Goal: Task Accomplishment & Management: Use online tool/utility

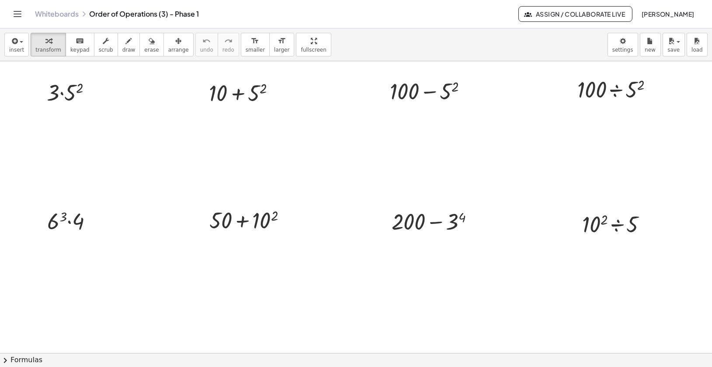
click at [390, 17] on div "Whiteboards Order of Operations (3) - Phase 1" at bounding box center [276, 14] width 483 height 9
click at [414, 17] on div "Whiteboards Order of Operations (3) - Phase 1" at bounding box center [276, 14] width 483 height 9
click at [420, 22] on div "Whiteboards Order of Operations (3) - Phase 1 Assign / Collaborate Live [PERSON…" at bounding box center [355, 14] width 691 height 28
click at [438, 23] on div "Whiteboards Order of Operations (3) - Phase 1 Assign / Collaborate Live [PERSON…" at bounding box center [355, 14] width 691 height 28
click at [439, 23] on div "Whiteboards Order of Operations (3) - Phase 1 Assign / Collaborate Live [PERSON…" at bounding box center [355, 14] width 691 height 28
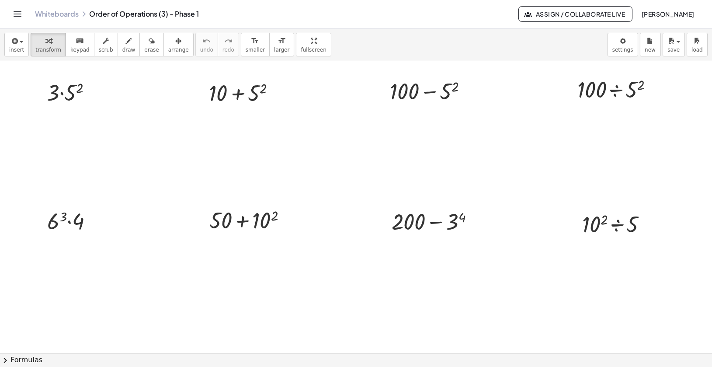
click at [439, 24] on div "Whiteboards Order of Operations (3) - Phase 1 Assign / Collaborate Live [PERSON…" at bounding box center [355, 14] width 691 height 28
click at [436, 11] on div "Whiteboards Order of Operations (3) - Phase 1" at bounding box center [276, 14] width 483 height 9
click at [436, 13] on div "Whiteboards Order of Operations (3) - Phase 1" at bounding box center [276, 14] width 483 height 9
click at [436, 16] on div "Whiteboards Order of Operations (3) - Phase 1" at bounding box center [276, 14] width 483 height 9
click at [441, 14] on div "Whiteboards Order of Operations (3) - Phase 1" at bounding box center [276, 14] width 483 height 9
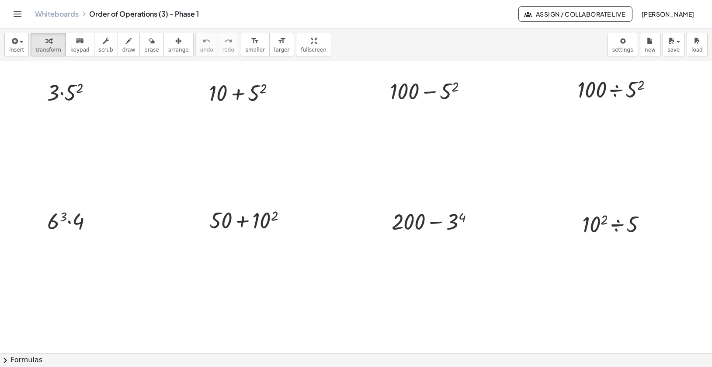
click at [441, 14] on div "Whiteboards Order of Operations (3) - Phase 1" at bounding box center [276, 14] width 483 height 9
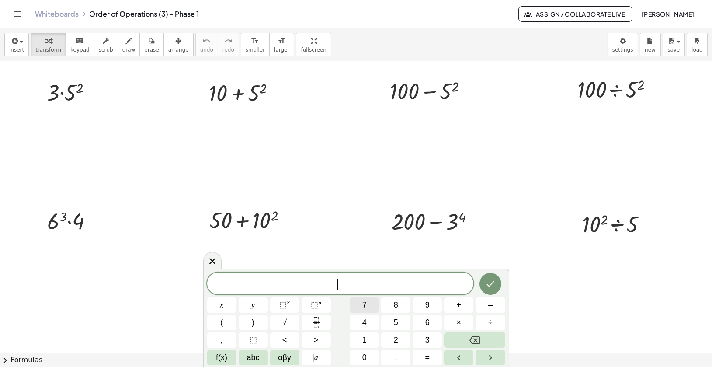
click at [351, 306] on button "7" at bounding box center [364, 304] width 29 height 15
click at [211, 259] on icon at bounding box center [212, 261] width 6 height 6
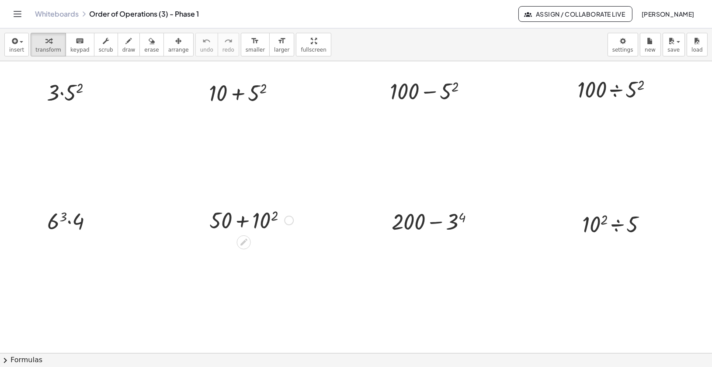
click at [285, 220] on div at bounding box center [289, 220] width 10 height 10
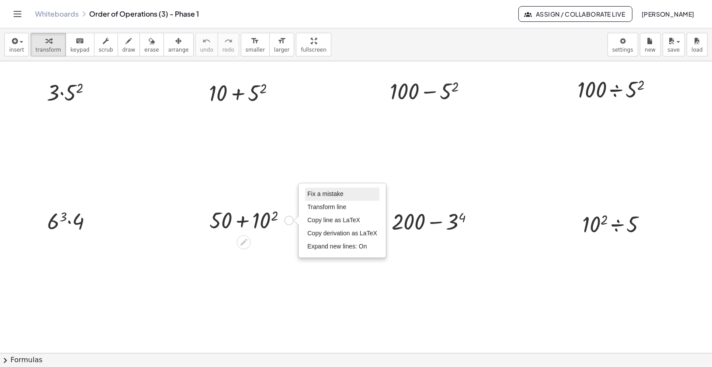
click at [316, 196] on span "Fix a mistake" at bounding box center [325, 193] width 36 height 7
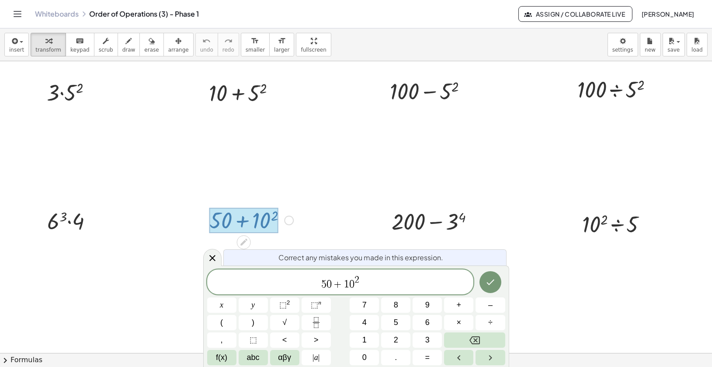
click at [345, 283] on span "1" at bounding box center [346, 284] width 5 height 10
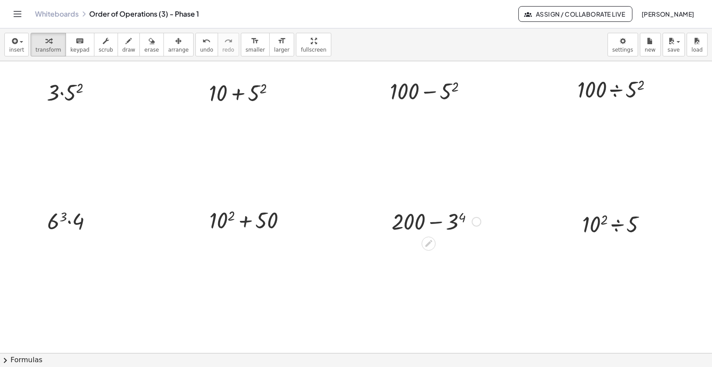
click at [476, 222] on div at bounding box center [477, 222] width 10 height 10
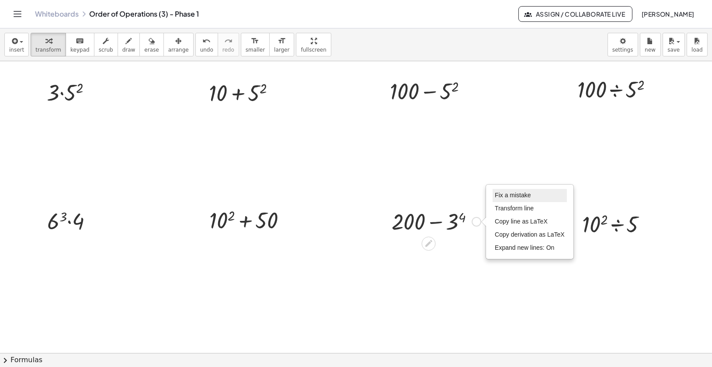
click at [509, 195] on span "Fix a mistake" at bounding box center [513, 194] width 36 height 7
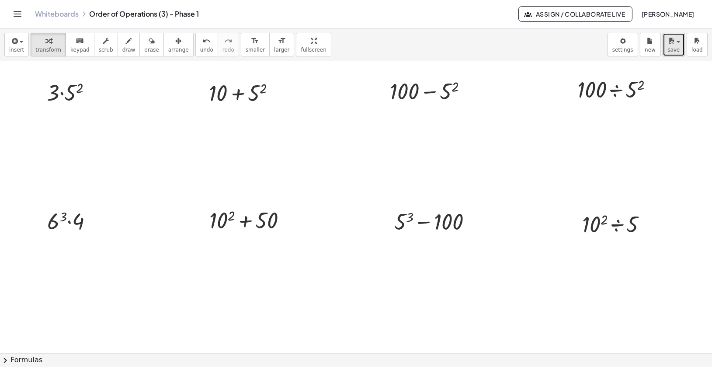
click at [677, 41] on div "button" at bounding box center [673, 40] width 13 height 10
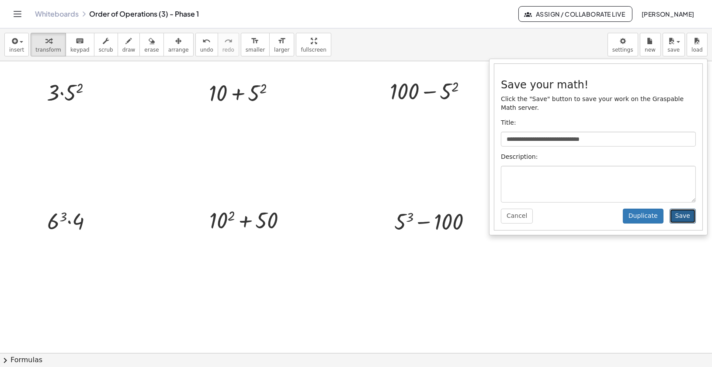
click at [687, 212] on button "Save" at bounding box center [683, 216] width 26 height 15
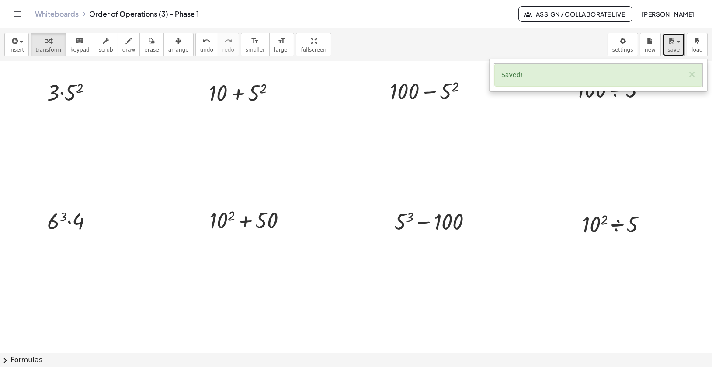
click at [678, 42] on span "button" at bounding box center [678, 42] width 3 height 2
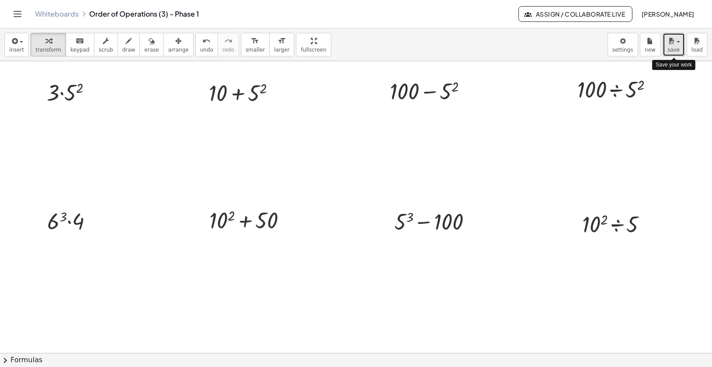
click at [681, 45] on button "save" at bounding box center [674, 45] width 22 height 24
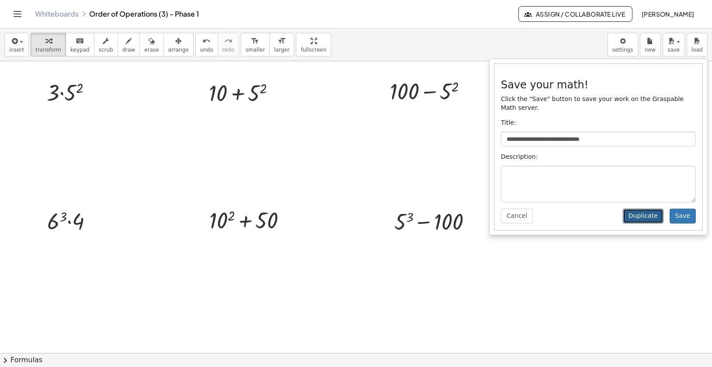
click at [651, 215] on button "Duplicate" at bounding box center [643, 216] width 41 height 15
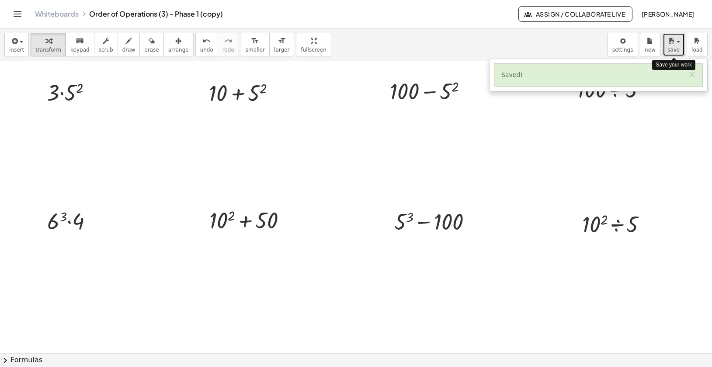
click at [673, 46] on icon "button" at bounding box center [671, 41] width 8 height 10
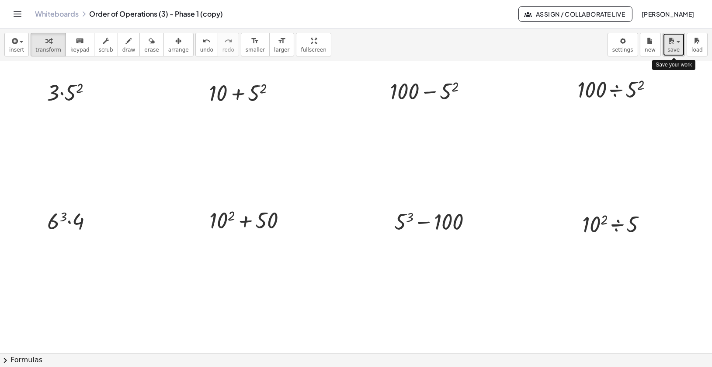
click at [679, 43] on div "button" at bounding box center [673, 40] width 13 height 10
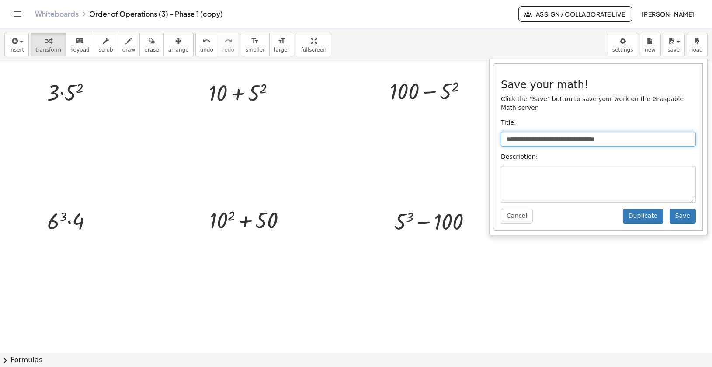
drag, startPoint x: 626, startPoint y: 142, endPoint x: 599, endPoint y: 141, distance: 27.1
click at [599, 141] on input "**********" at bounding box center [598, 139] width 195 height 15
type input "**********"
click at [685, 219] on button "Save" at bounding box center [683, 216] width 26 height 15
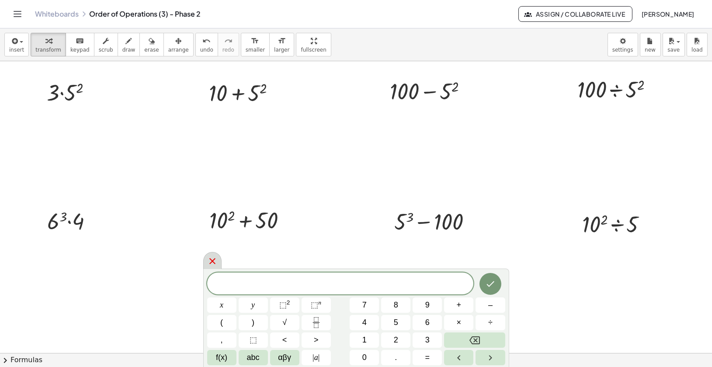
click at [212, 258] on icon at bounding box center [212, 261] width 10 height 10
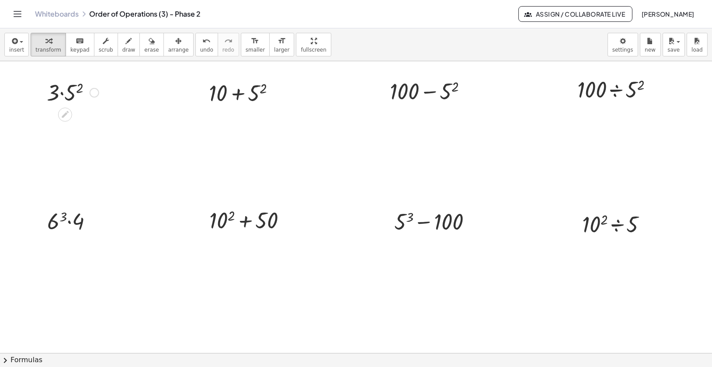
click at [95, 90] on div at bounding box center [95, 93] width 10 height 10
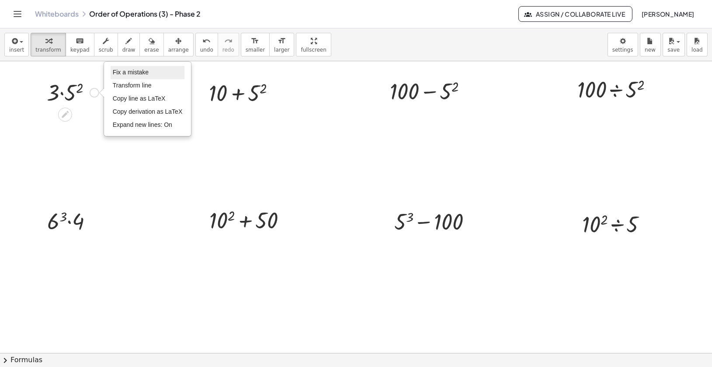
click at [122, 75] on span "Fix a mistake" at bounding box center [131, 72] width 36 height 7
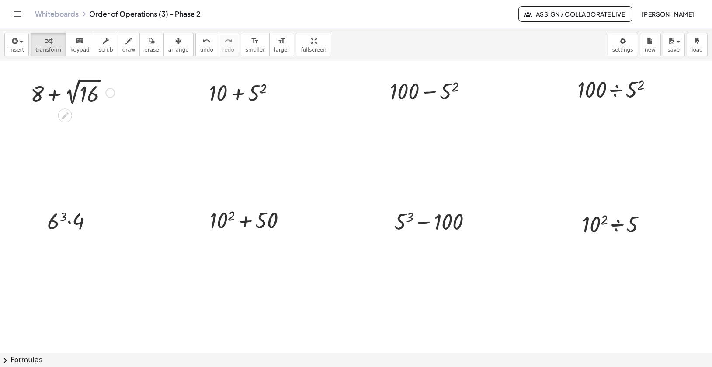
click at [54, 96] on div at bounding box center [72, 92] width 93 height 32
click at [281, 94] on div at bounding box center [278, 93] width 10 height 10
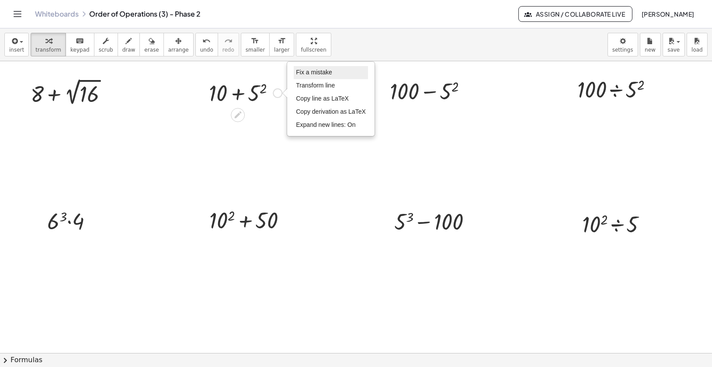
click at [304, 72] on span "Fix a mistake" at bounding box center [314, 72] width 36 height 7
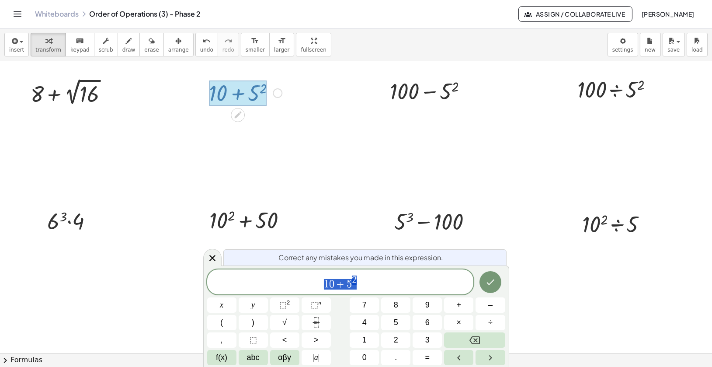
drag, startPoint x: 360, startPoint y: 281, endPoint x: 320, endPoint y: 281, distance: 40.2
click at [320, 281] on span "1 0 + 5 2" at bounding box center [340, 283] width 267 height 16
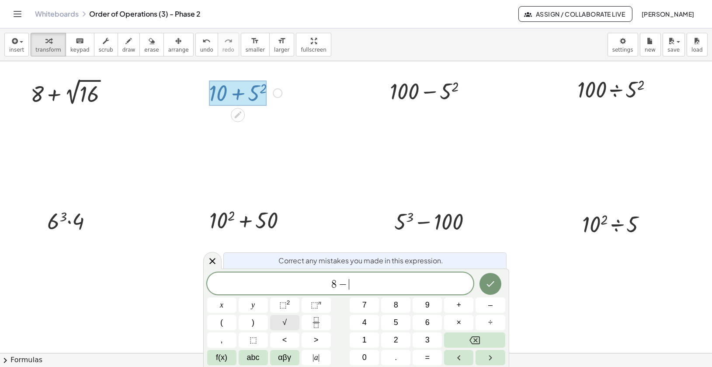
click at [292, 321] on button "√" at bounding box center [284, 322] width 29 height 15
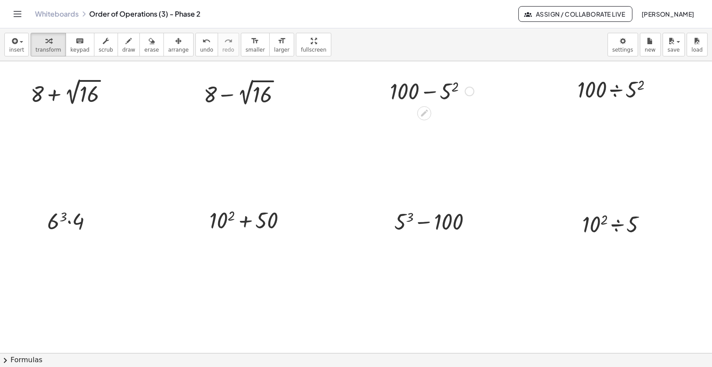
click at [470, 92] on div at bounding box center [470, 92] width 10 height 10
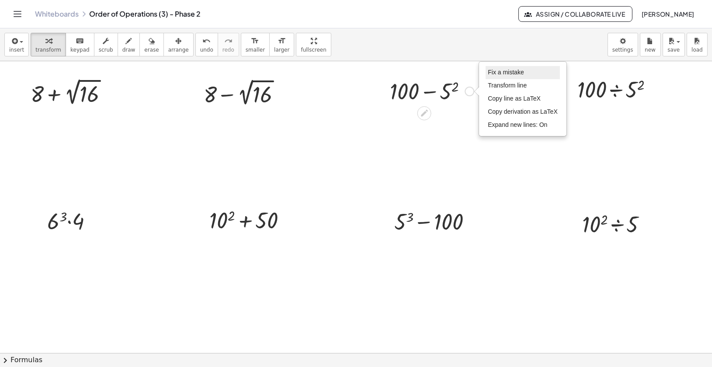
click at [497, 71] on span "Fix a mistake" at bounding box center [506, 72] width 36 height 7
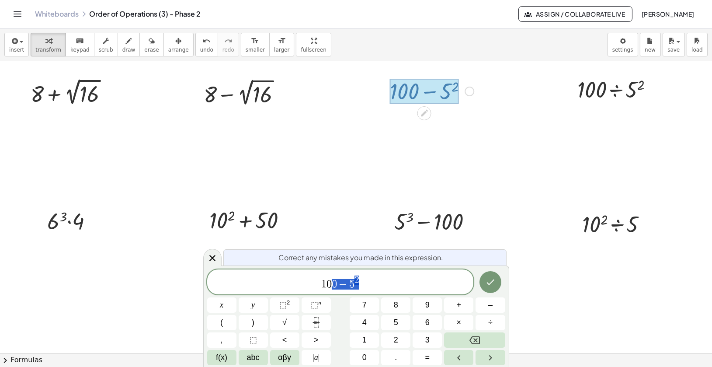
drag, startPoint x: 368, startPoint y: 277, endPoint x: 295, endPoint y: 276, distance: 73.0
click at [295, 276] on span "1 0 0 − 5 2" at bounding box center [340, 283] width 267 height 16
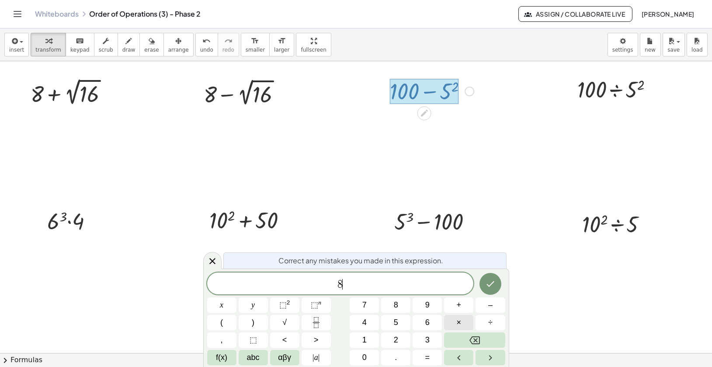
click at [466, 321] on button "×" at bounding box center [458, 322] width 29 height 15
click at [287, 319] on span "√" at bounding box center [284, 322] width 4 height 12
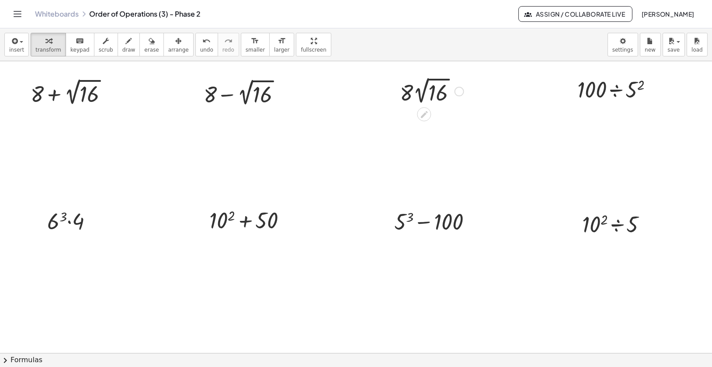
click at [409, 94] on div at bounding box center [432, 91] width 73 height 32
click at [407, 92] on div at bounding box center [432, 91] width 73 height 32
drag, startPoint x: 403, startPoint y: 94, endPoint x: 429, endPoint y: 94, distance: 25.4
click at [429, 94] on div at bounding box center [432, 91] width 73 height 32
click at [459, 89] on div at bounding box center [460, 92] width 10 height 10
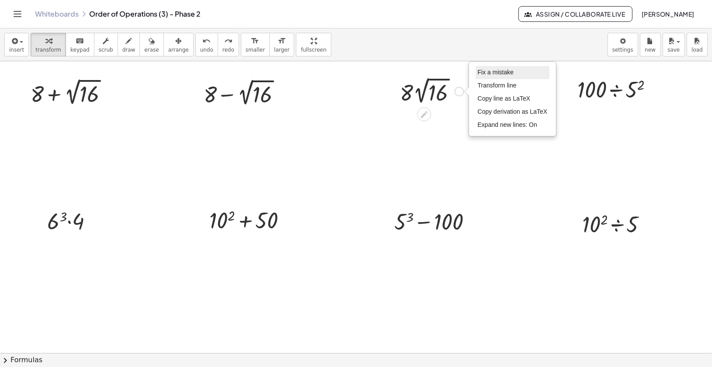
click at [482, 70] on span "Fix a mistake" at bounding box center [496, 72] width 36 height 7
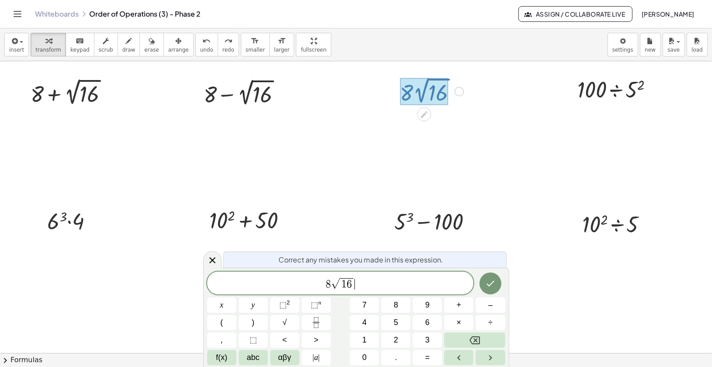
click at [332, 284] on span "√" at bounding box center [335, 283] width 9 height 10
click at [465, 317] on button "×" at bounding box center [458, 322] width 29 height 15
click at [499, 278] on button "Done" at bounding box center [491, 283] width 22 height 22
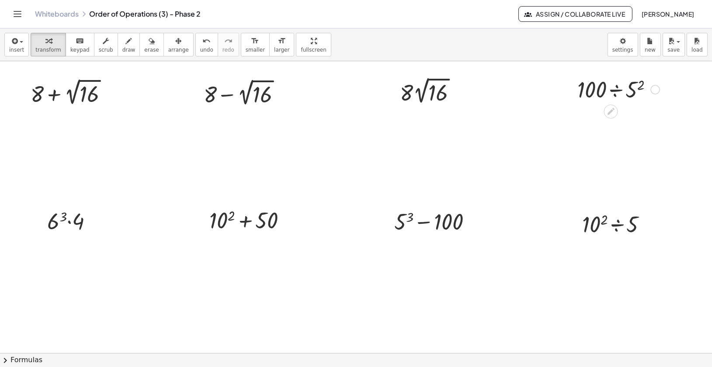
click at [654, 91] on div at bounding box center [655, 90] width 10 height 10
click at [674, 73] on span "Fix a mistake" at bounding box center [692, 72] width 36 height 7
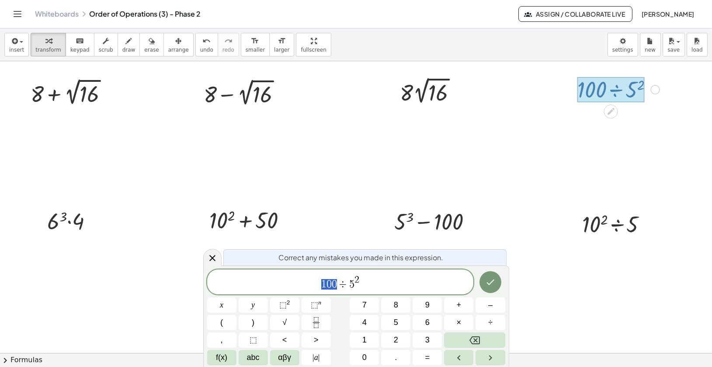
drag, startPoint x: 336, startPoint y: 287, endPoint x: 313, endPoint y: 285, distance: 22.4
drag, startPoint x: 359, startPoint y: 278, endPoint x: 345, endPoint y: 278, distance: 14.0
click at [345, 278] on span "8 ÷ 5 2" at bounding box center [340, 283] width 267 height 16
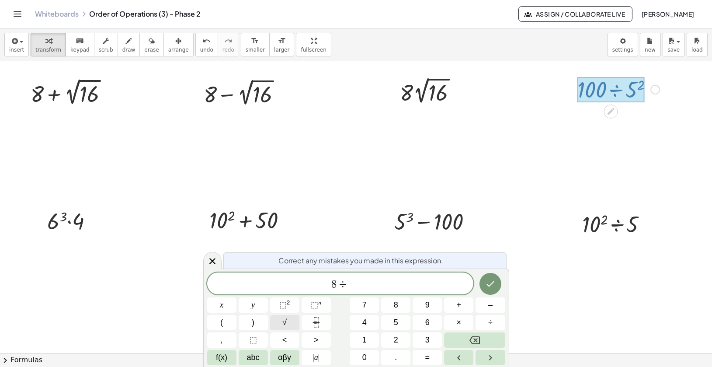
click at [286, 323] on span "√" at bounding box center [284, 322] width 4 height 12
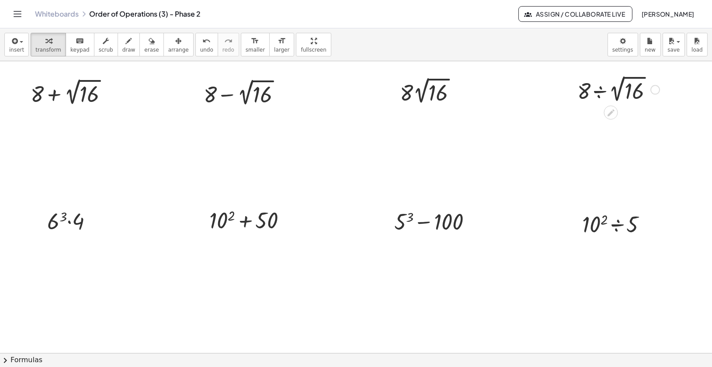
click at [602, 84] on div at bounding box center [618, 89] width 91 height 32
click at [602, 128] on div at bounding box center [618, 127] width 91 height 45
click at [612, 184] on div at bounding box center [618, 172] width 91 height 45
click at [604, 174] on div at bounding box center [619, 172] width 108 height 45
click at [599, 172] on div at bounding box center [619, 172] width 108 height 45
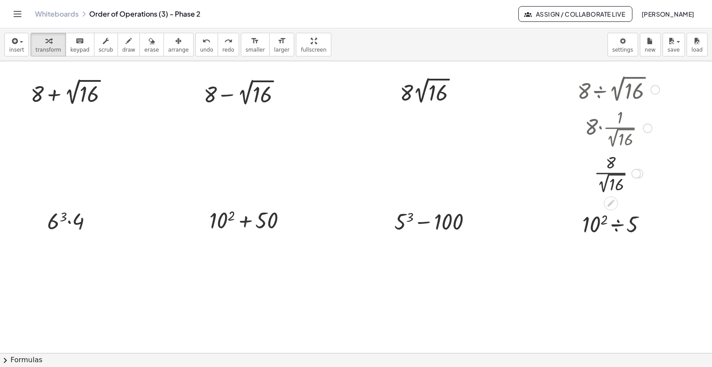
click at [656, 91] on div at bounding box center [655, 90] width 10 height 10
click at [670, 76] on div "Go back to this line Copy line as LaTeX Copy derivation as LaTeX" at bounding box center [708, 89] width 87 height 47
click at [674, 78] on span "Go back to this line" at bounding box center [700, 76] width 52 height 7
click at [111, 93] on div "Fix a mistake Transform line Copy line as LaTeX Copy derivation as LaTeX Expand…" at bounding box center [110, 93] width 10 height 10
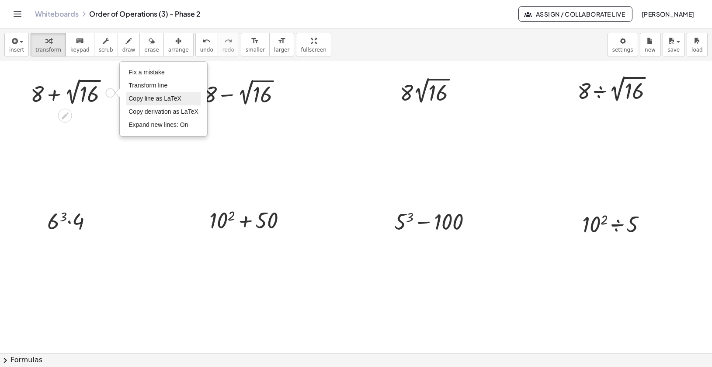
click at [135, 97] on span "Copy line as LaTeX" at bounding box center [155, 98] width 53 height 7
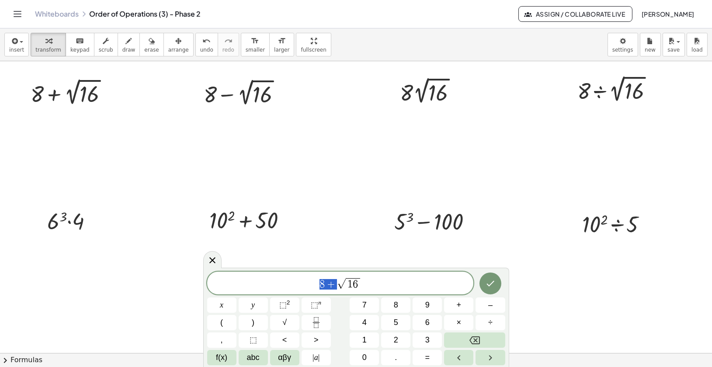
drag, startPoint x: 337, startPoint y: 283, endPoint x: 321, endPoint y: 282, distance: 16.2
click at [321, 282] on span "8 + √ 1 6" at bounding box center [340, 284] width 267 height 14
click at [358, 285] on span "1 6" at bounding box center [353, 283] width 14 height 11
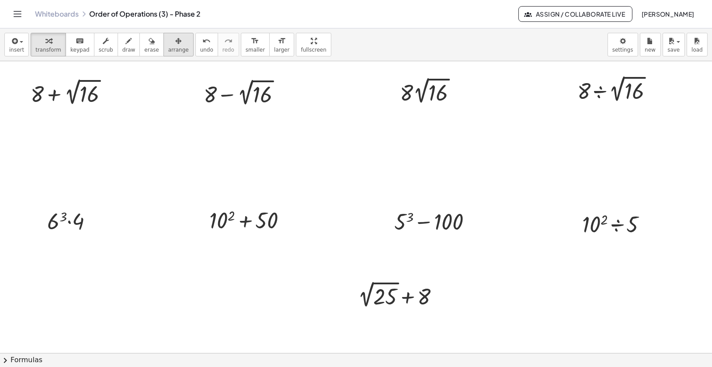
click at [167, 45] on button "arrange" at bounding box center [178, 45] width 30 height 24
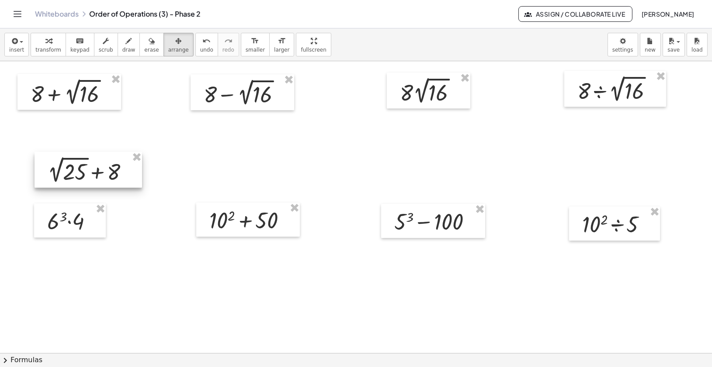
drag, startPoint x: 417, startPoint y: 293, endPoint x: 97, endPoint y: 169, distance: 343.2
click at [97, 169] on div at bounding box center [89, 170] width 108 height 36
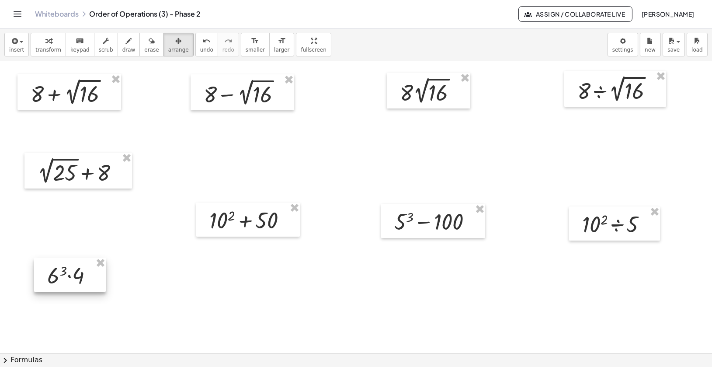
drag, startPoint x: 93, startPoint y: 226, endPoint x: 93, endPoint y: 280, distance: 54.2
click at [93, 280] on div at bounding box center [70, 274] width 72 height 34
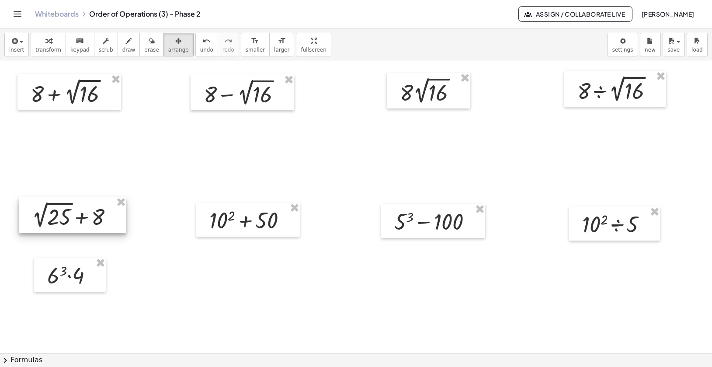
drag, startPoint x: 97, startPoint y: 177, endPoint x: 91, endPoint y: 221, distance: 44.5
click at [91, 221] on div at bounding box center [73, 215] width 108 height 36
drag, startPoint x: 92, startPoint y: 266, endPoint x: 98, endPoint y: 287, distance: 21.4
click at [98, 287] on div at bounding box center [75, 297] width 72 height 34
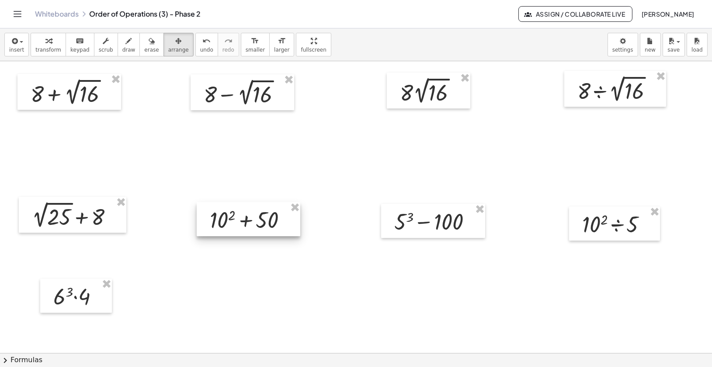
click at [227, 226] on div at bounding box center [249, 219] width 104 height 34
drag, startPoint x: 249, startPoint y: 226, endPoint x: 250, endPoint y: 222, distance: 4.8
click at [249, 222] on div at bounding box center [249, 214] width 104 height 34
click at [251, 223] on div at bounding box center [250, 216] width 104 height 34
click at [56, 49] on span "transform" at bounding box center [48, 50] width 26 height 6
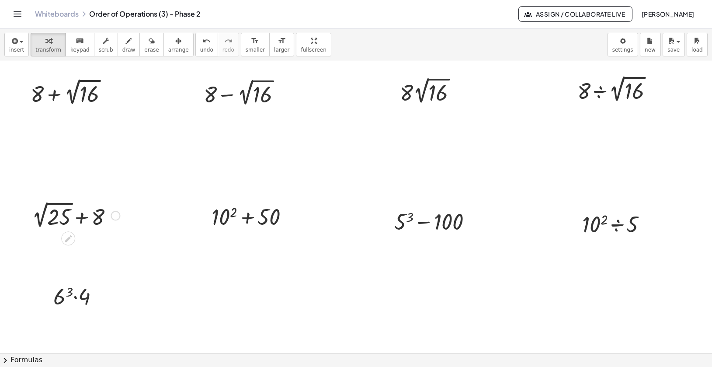
click at [115, 216] on div at bounding box center [116, 216] width 10 height 10
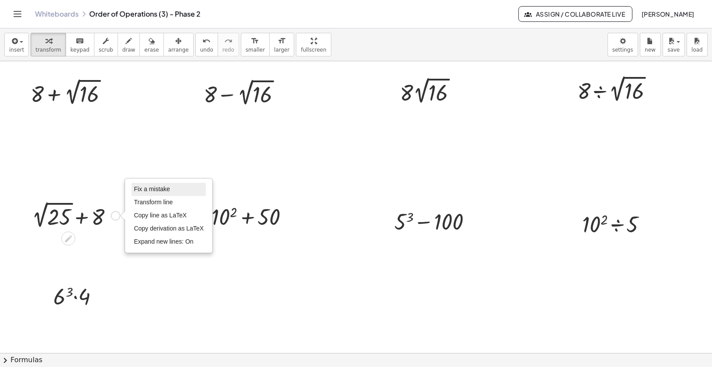
click at [143, 183] on li "Fix a mistake" at bounding box center [169, 189] width 74 height 13
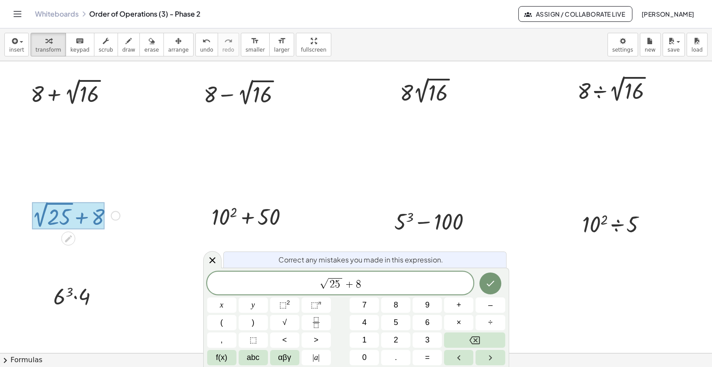
click at [367, 279] on span "√ 2 5 + 8 ​" at bounding box center [340, 284] width 267 height 14
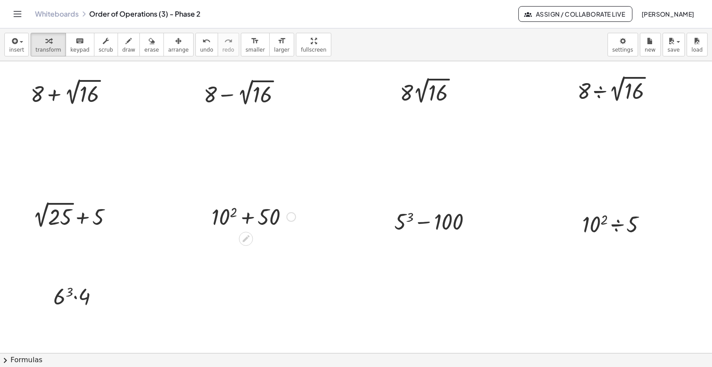
click at [292, 217] on div "Fix a mistake Transform line Copy line as LaTeX Copy derivation as LaTeX Expand…" at bounding box center [291, 217] width 10 height 10
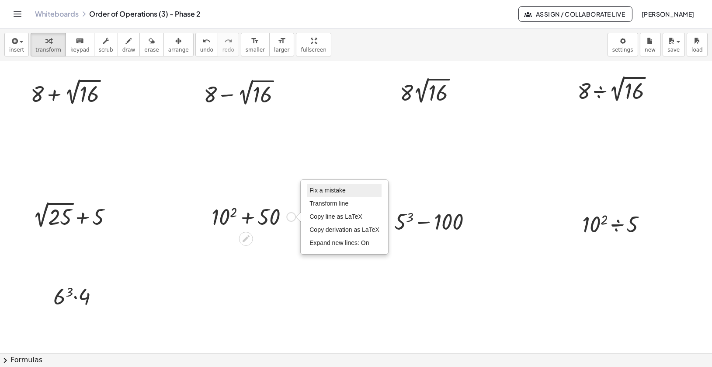
click at [318, 189] on span "Fix a mistake" at bounding box center [327, 190] width 36 height 7
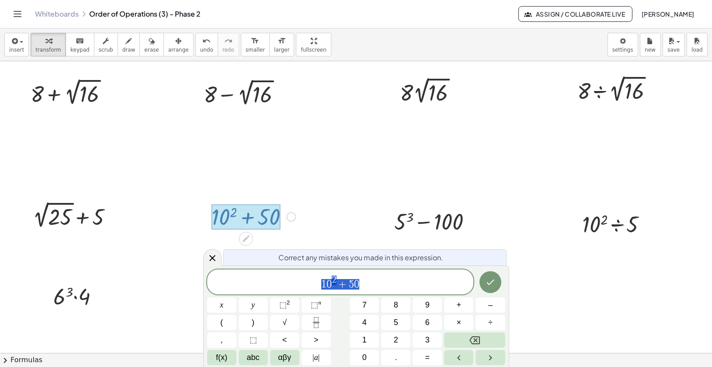
drag, startPoint x: 367, startPoint y: 283, endPoint x: 314, endPoint y: 283, distance: 53.3
click at [314, 283] on span "1 0 2 + 5 0" at bounding box center [340, 283] width 267 height 16
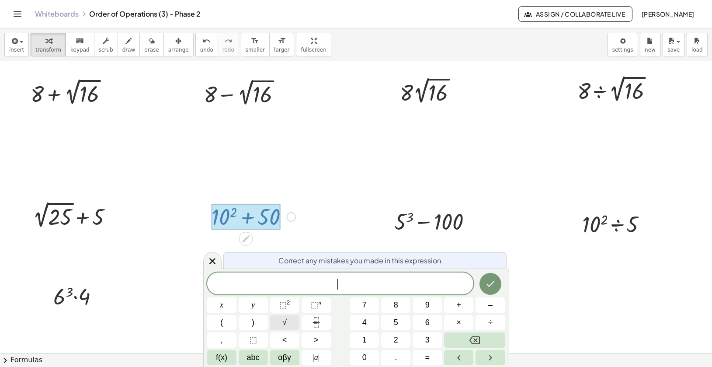
click at [286, 323] on span "√" at bounding box center [284, 322] width 4 height 12
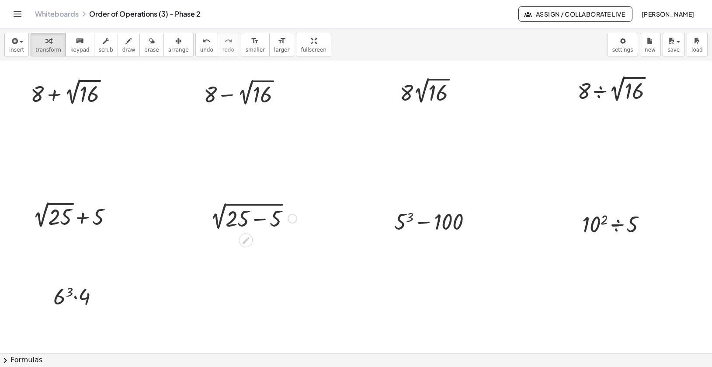
click at [262, 206] on div at bounding box center [251, 218] width 100 height 30
click at [260, 222] on div at bounding box center [251, 218] width 100 height 30
click at [258, 204] on div at bounding box center [251, 218] width 100 height 30
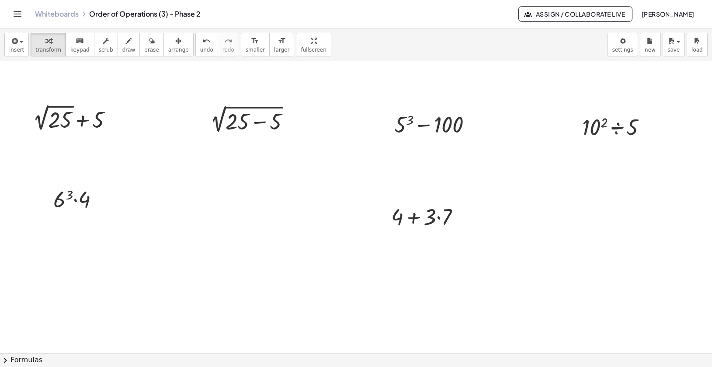
scroll to position [104, 0]
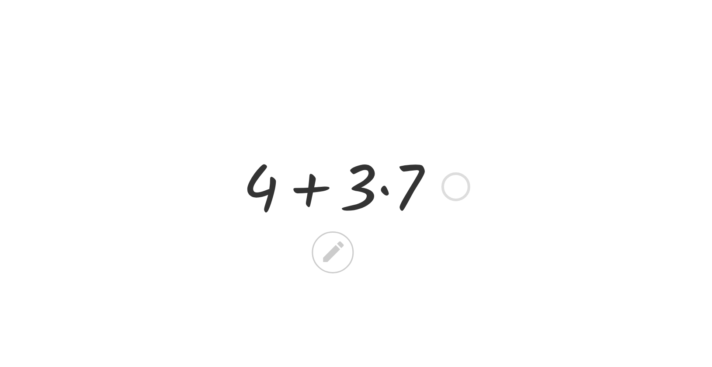
click at [413, 212] on div at bounding box center [429, 209] width 84 height 30
click at [414, 212] on div at bounding box center [429, 209] width 84 height 30
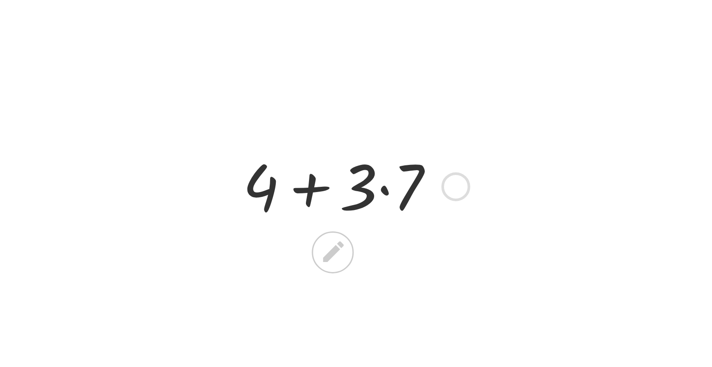
click at [414, 212] on div at bounding box center [429, 209] width 84 height 30
click at [437, 210] on div at bounding box center [429, 209] width 84 height 30
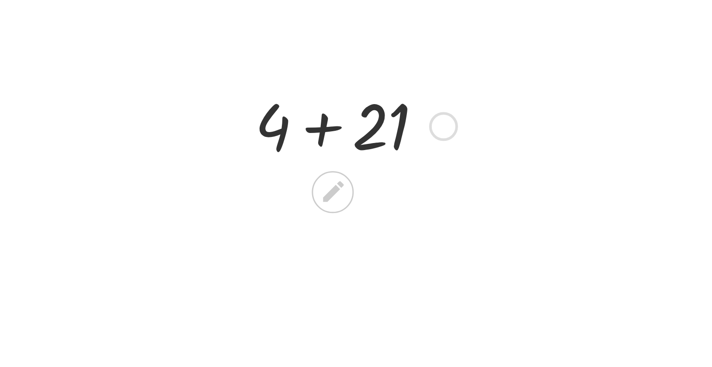
scroll to position [130, 0]
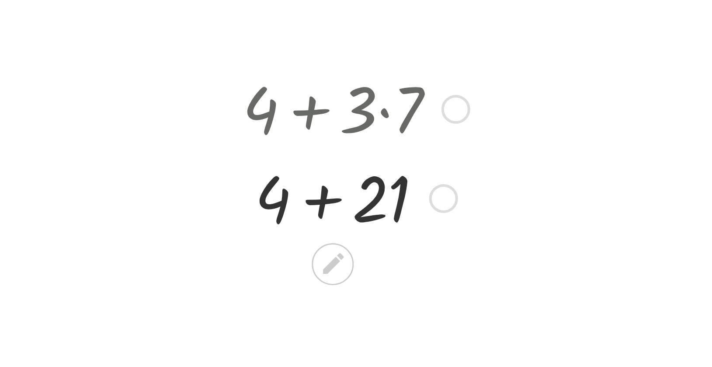
click at [418, 207] on div at bounding box center [429, 213] width 84 height 30
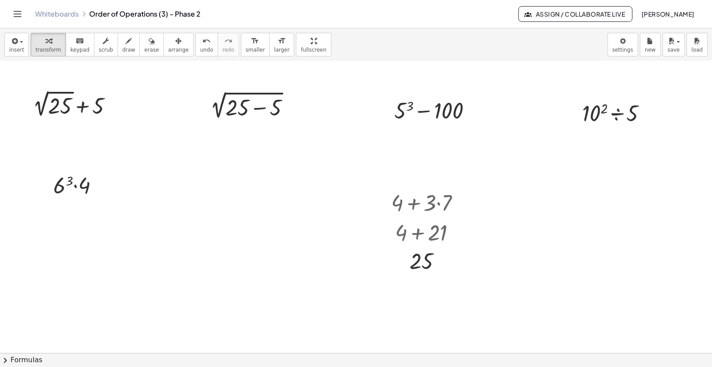
scroll to position [115, 0]
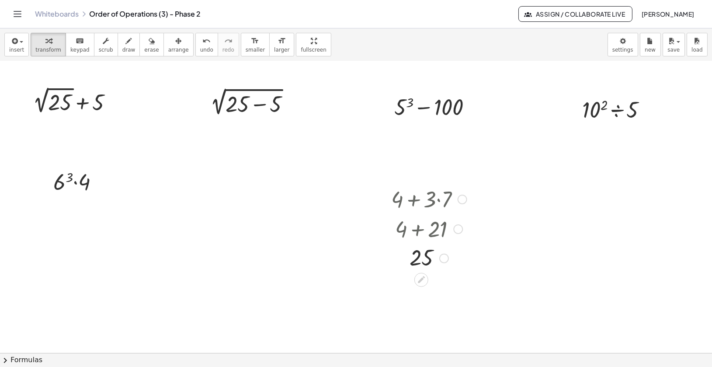
click at [464, 198] on div at bounding box center [463, 200] width 10 height 10
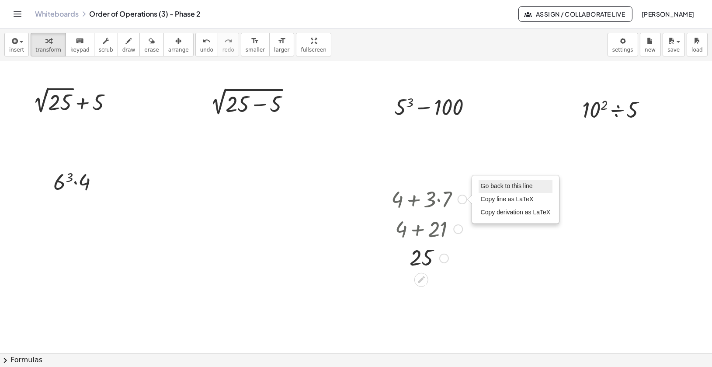
click at [490, 187] on span "Go back to this line" at bounding box center [507, 185] width 52 height 7
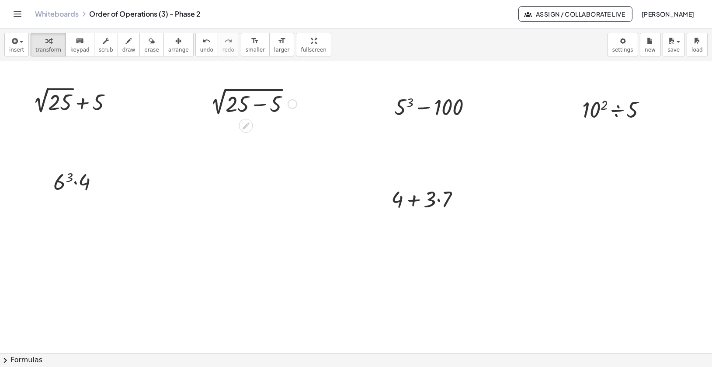
click at [291, 105] on div at bounding box center [293, 104] width 10 height 10
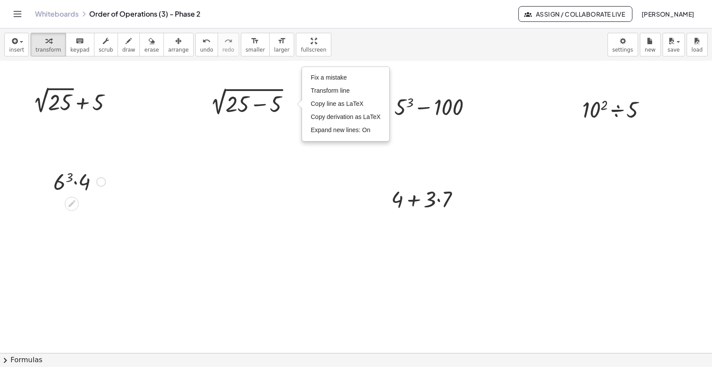
click at [101, 182] on div at bounding box center [101, 182] width 10 height 10
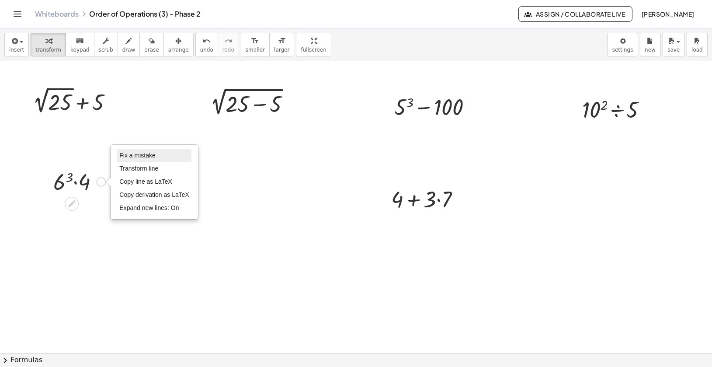
click at [145, 155] on span "Fix a mistake" at bounding box center [137, 155] width 36 height 7
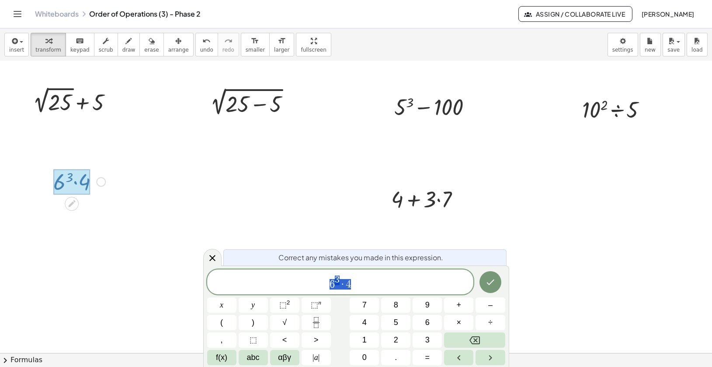
drag, startPoint x: 352, startPoint y: 285, endPoint x: 318, endPoint y: 284, distance: 34.1
click at [318, 284] on span "6 3 · 4" at bounding box center [340, 283] width 267 height 16
click at [400, 326] on button "5" at bounding box center [395, 322] width 29 height 15
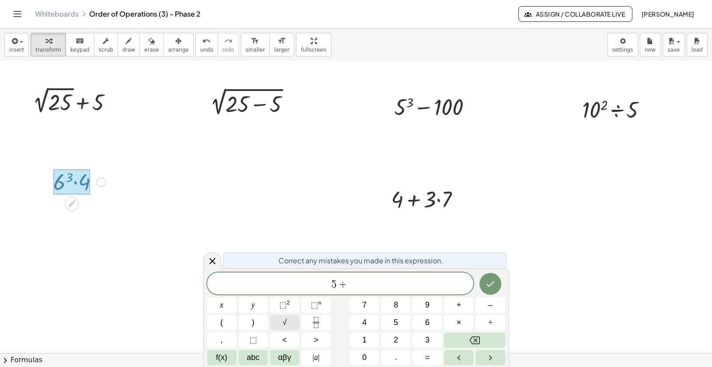
click at [278, 323] on button "√" at bounding box center [284, 322] width 29 height 15
click at [332, 280] on span "+" at bounding box center [331, 284] width 13 height 10
click at [487, 278] on button "Done" at bounding box center [491, 283] width 22 height 22
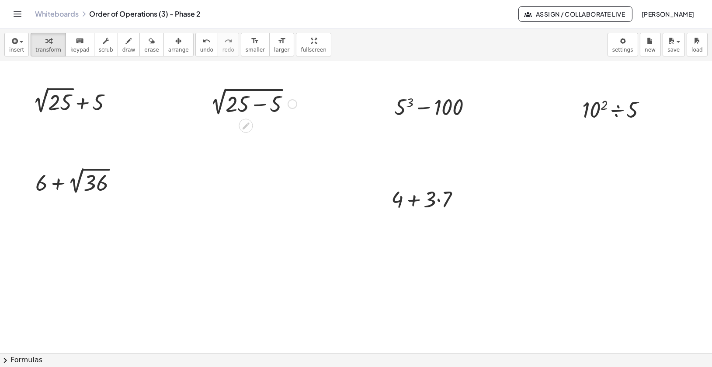
click at [291, 104] on div "Fix a mistake Transform line Copy line as LaTeX Copy derivation as LaTeX Expand…" at bounding box center [293, 104] width 10 height 10
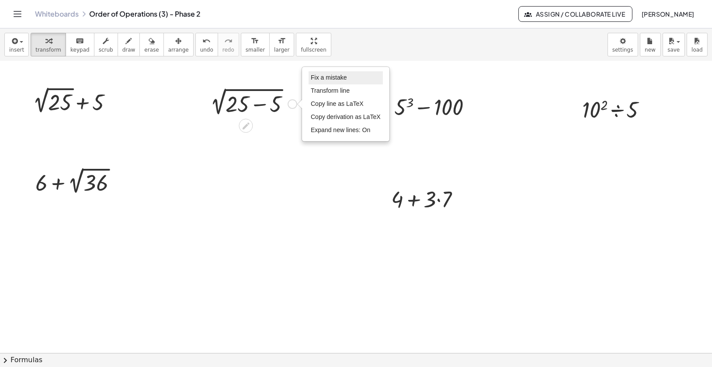
click at [323, 79] on span "Fix a mistake" at bounding box center [329, 77] width 36 height 7
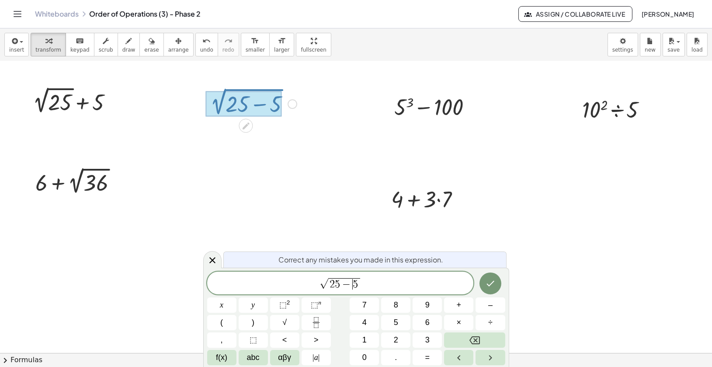
click at [353, 287] on span "5" at bounding box center [355, 284] width 5 height 10
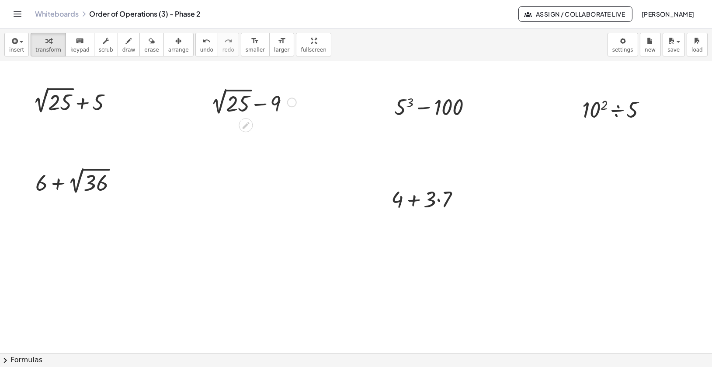
click at [292, 104] on div "Fix a mistake Transform line Copy line as LaTeX Copy derivation as LaTeX Expand…" at bounding box center [292, 102] width 10 height 10
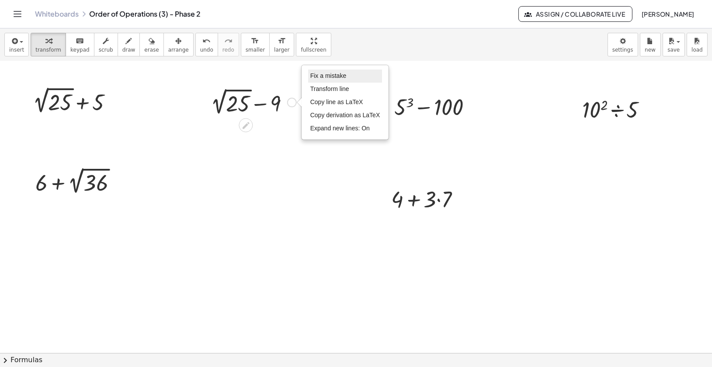
click at [329, 78] on span "Fix a mistake" at bounding box center [328, 75] width 36 height 7
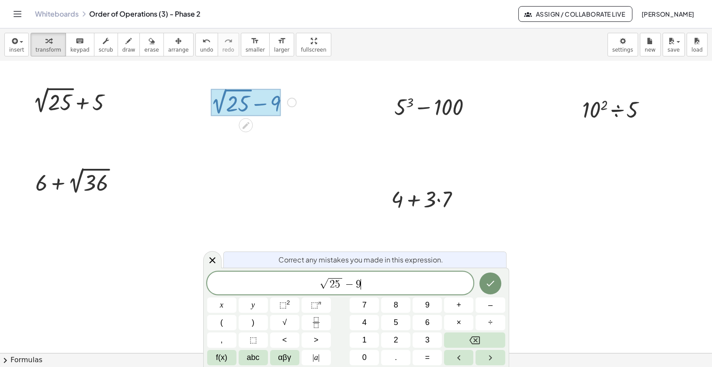
click at [361, 287] on span "√ 2 5 − 9 ​" at bounding box center [340, 284] width 267 height 14
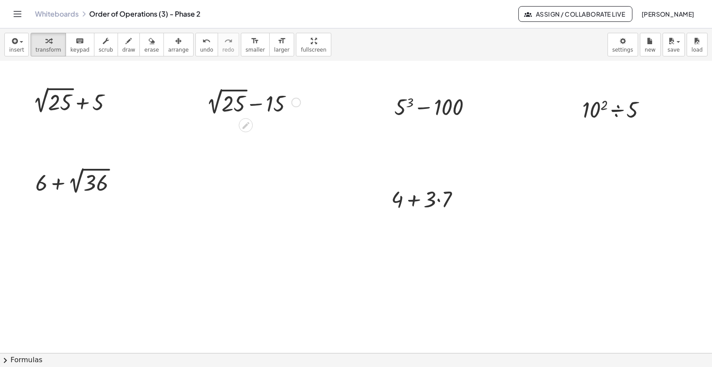
click at [296, 102] on div "Fix a mistake Transform line Copy line as LaTeX Copy derivation as LaTeX Expand…" at bounding box center [297, 102] width 10 height 10
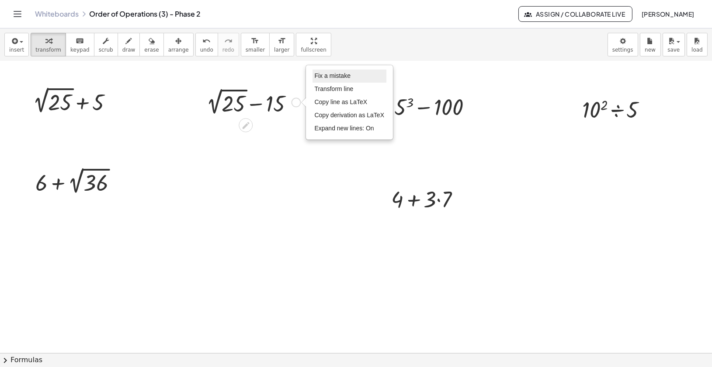
click at [319, 76] on span "Fix a mistake" at bounding box center [333, 75] width 36 height 7
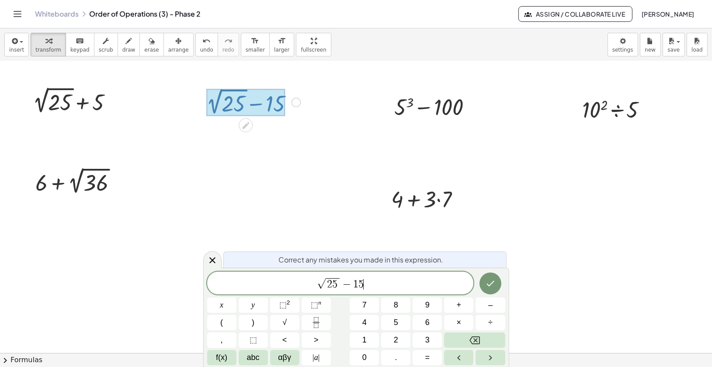
click at [339, 285] on span "2 5" at bounding box center [333, 283] width 14 height 11
click at [342, 282] on span "−" at bounding box center [347, 284] width 13 height 10
click at [282, 321] on span "√" at bounding box center [284, 322] width 4 height 12
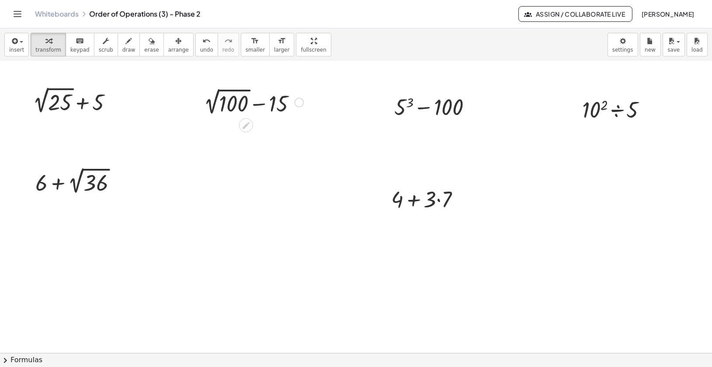
click at [298, 104] on div "Fix a mistake Transform line Copy line as LaTeX Copy derivation as LaTeX Expand…" at bounding box center [300, 102] width 10 height 10
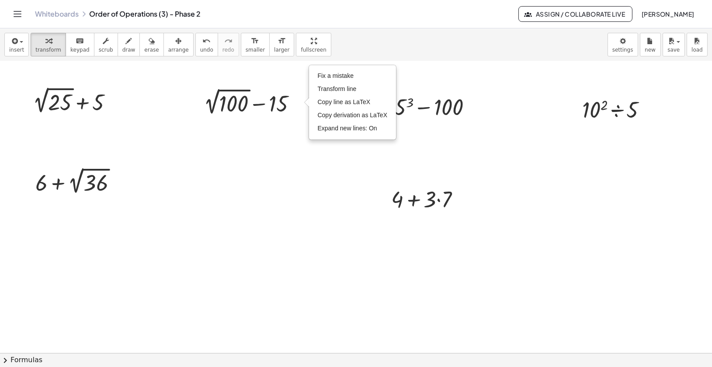
click at [281, 191] on div at bounding box center [356, 267] width 712 height 640
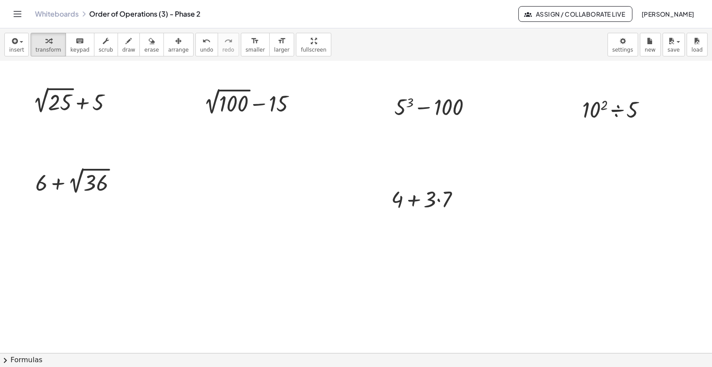
click at [231, 181] on div at bounding box center [356, 267] width 712 height 640
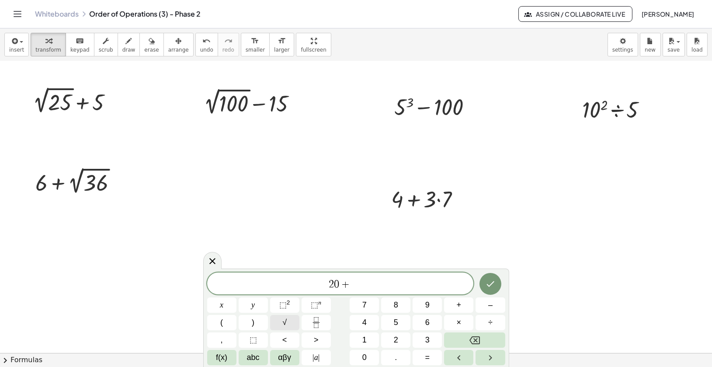
click at [284, 323] on span "√" at bounding box center [284, 322] width 4 height 12
drag, startPoint x: 323, startPoint y: 282, endPoint x: 310, endPoint y: 282, distance: 12.2
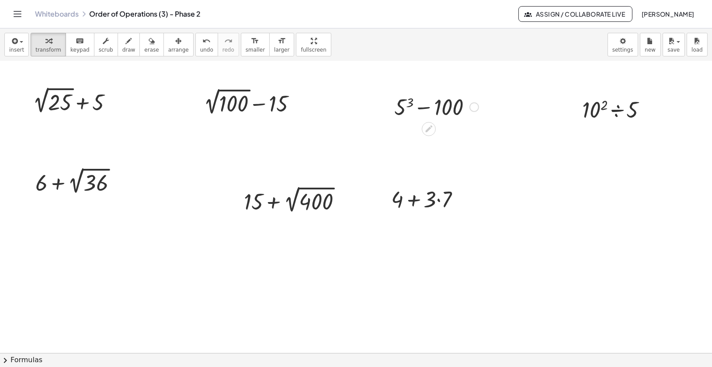
click at [475, 109] on div "Fix a mistake Transform line Copy line as LaTeX Copy derivation as LaTeX Expand…" at bounding box center [474, 107] width 10 height 10
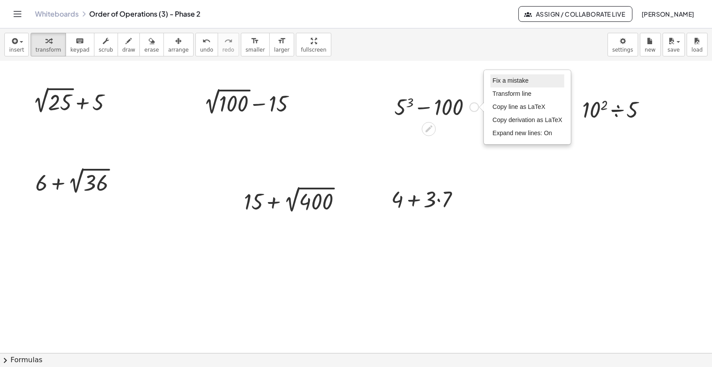
click at [498, 79] on span "Fix a mistake" at bounding box center [511, 80] width 36 height 7
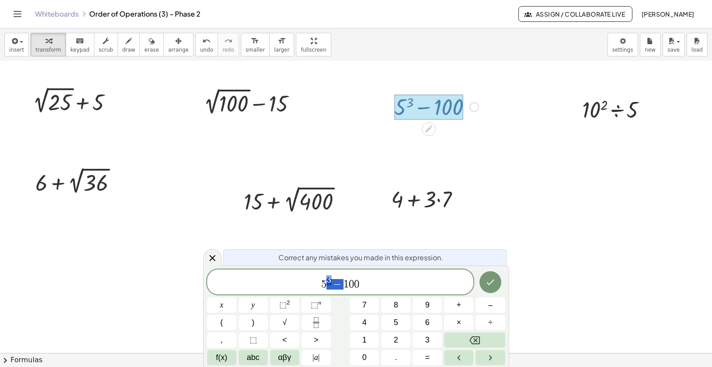
drag, startPoint x: 343, startPoint y: 284, endPoint x: 323, endPoint y: 281, distance: 20.8
click at [323, 281] on span "5 3 − 1 0 0" at bounding box center [340, 283] width 267 height 16
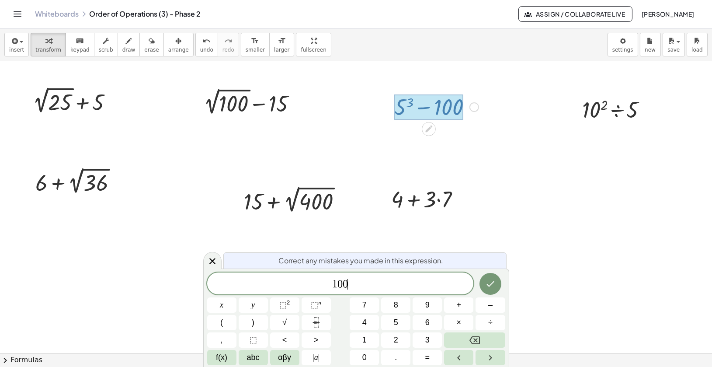
drag, startPoint x: 358, startPoint y: 281, endPoint x: 286, endPoint y: 278, distance: 72.6
click at [286, 278] on span "1 0 0 ​" at bounding box center [340, 284] width 267 height 12
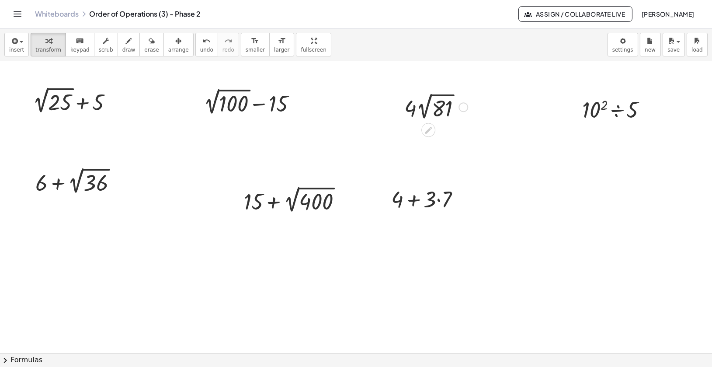
click at [417, 108] on div at bounding box center [436, 106] width 72 height 32
click at [650, 110] on div at bounding box center [649, 110] width 10 height 10
click at [683, 84] on span "Fix a mistake" at bounding box center [685, 83] width 36 height 7
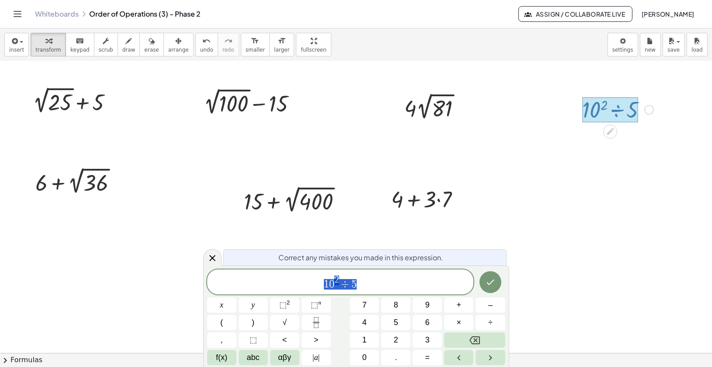
drag, startPoint x: 358, startPoint y: 287, endPoint x: 313, endPoint y: 287, distance: 45.0
click at [313, 287] on span "1 0 2 ÷ 5" at bounding box center [340, 283] width 267 height 16
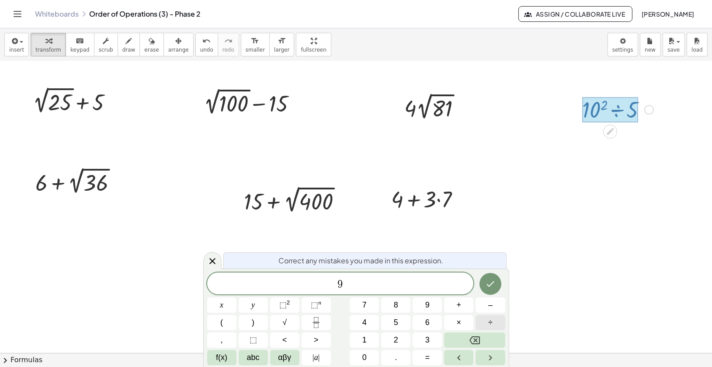
click at [490, 322] on span "÷" at bounding box center [490, 322] width 4 height 12
click at [284, 323] on span "√" at bounding box center [284, 322] width 4 height 12
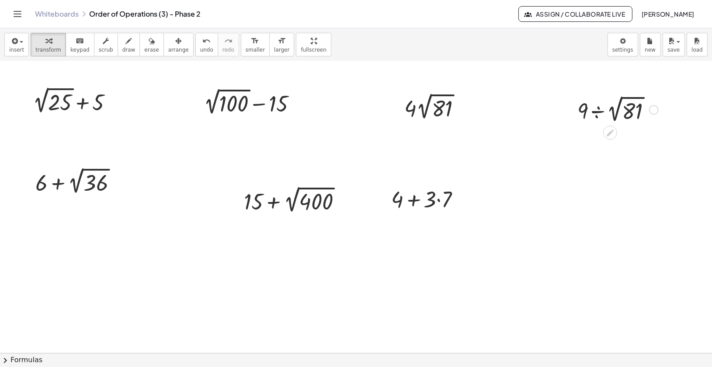
click at [598, 111] on div at bounding box center [618, 109] width 90 height 32
click at [601, 148] on div at bounding box center [618, 147] width 90 height 45
click at [596, 192] on div at bounding box center [618, 192] width 90 height 45
click at [606, 207] on div at bounding box center [618, 192] width 90 height 45
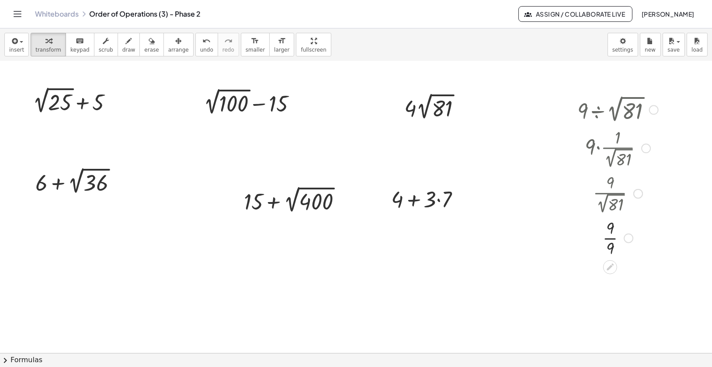
click at [610, 239] on div at bounding box center [618, 237] width 90 height 44
click at [655, 105] on div at bounding box center [654, 110] width 10 height 10
click at [672, 93] on span "Go back to this line" at bounding box center [698, 96] width 52 height 7
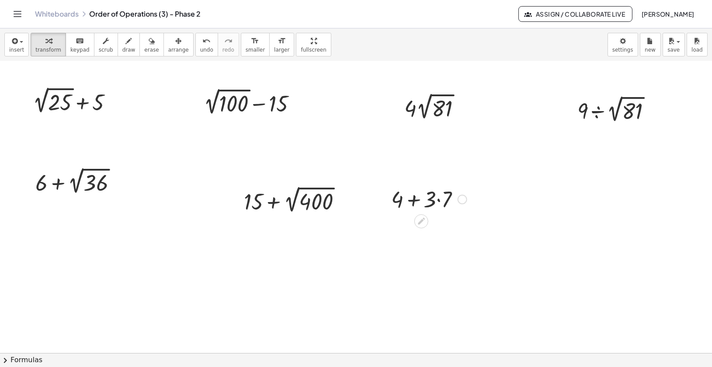
click at [466, 200] on div "Go back to this line Copy line as LaTeX Copy derivation as LaTeX" at bounding box center [463, 200] width 10 height 10
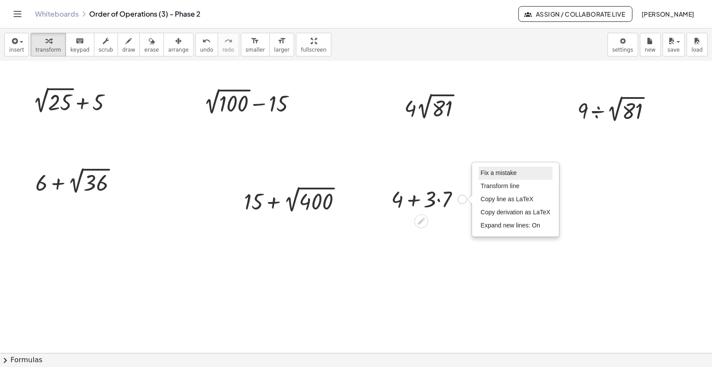
click at [494, 171] on span "Fix a mistake" at bounding box center [499, 172] width 36 height 7
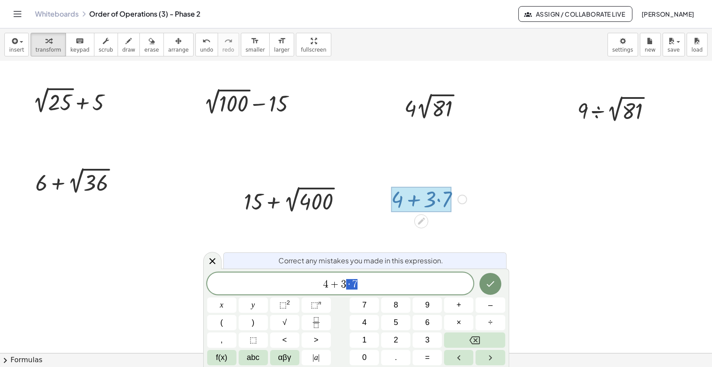
drag, startPoint x: 365, startPoint y: 283, endPoint x: 300, endPoint y: 282, distance: 65.1
click at [300, 282] on span "4 + 3 · 7" at bounding box center [340, 284] width 267 height 12
click at [285, 316] on button "√" at bounding box center [284, 322] width 29 height 15
click at [425, 322] on span "6" at bounding box center [427, 322] width 4 height 12
click at [366, 326] on span "4" at bounding box center [364, 322] width 4 height 12
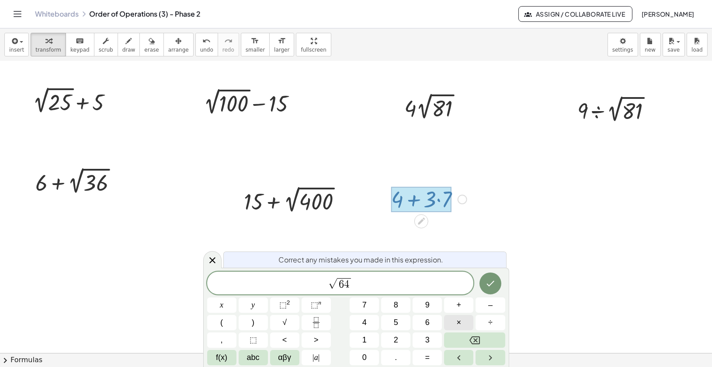
click at [458, 320] on span "×" at bounding box center [459, 322] width 5 height 12
click at [367, 341] on button "1" at bounding box center [364, 339] width 29 height 15
click at [366, 360] on span "0" at bounding box center [364, 357] width 4 height 12
click at [498, 277] on button "Done" at bounding box center [491, 283] width 22 height 22
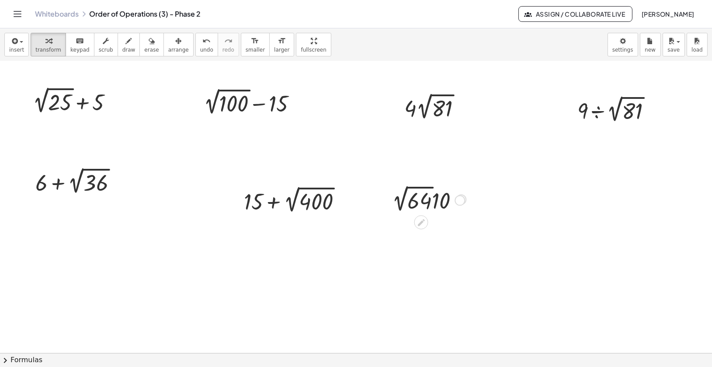
click at [421, 199] on div "· 2 √ 64 · 10 Fix a mistake Transform line Copy line as LaTeX Copy derivation a…" at bounding box center [421, 199] width 0 height 0
click at [435, 203] on div at bounding box center [429, 199] width 82 height 32
drag, startPoint x: 435, startPoint y: 203, endPoint x: 393, endPoint y: 203, distance: 42.0
click at [393, 203] on div at bounding box center [429, 199] width 82 height 32
click at [463, 206] on div at bounding box center [429, 199] width 84 height 30
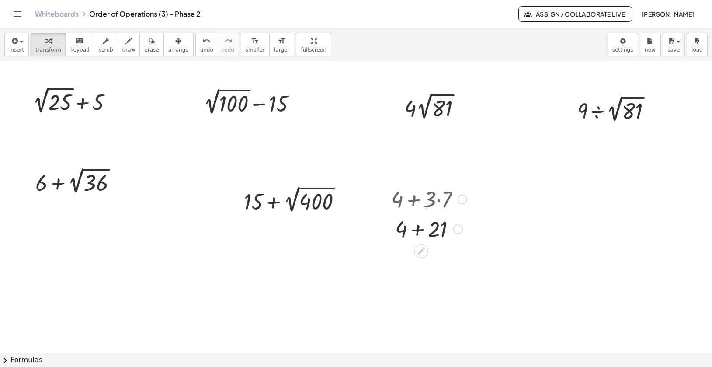
click at [462, 229] on div at bounding box center [458, 229] width 10 height 10
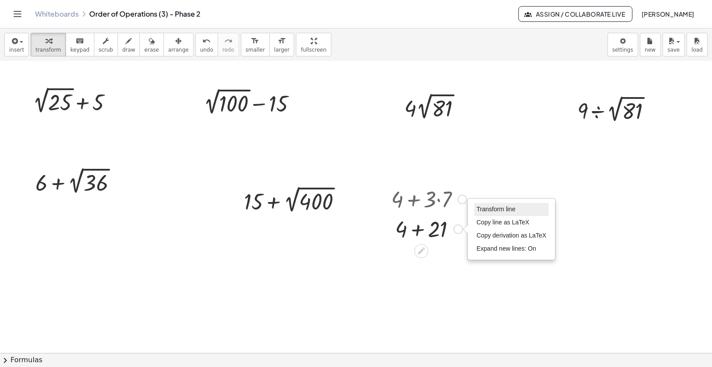
click at [487, 212] on span "Transform line" at bounding box center [495, 208] width 39 height 7
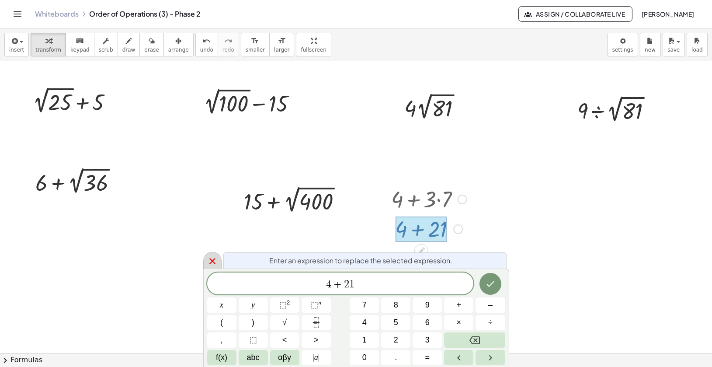
click at [211, 261] on icon at bounding box center [212, 261] width 10 height 10
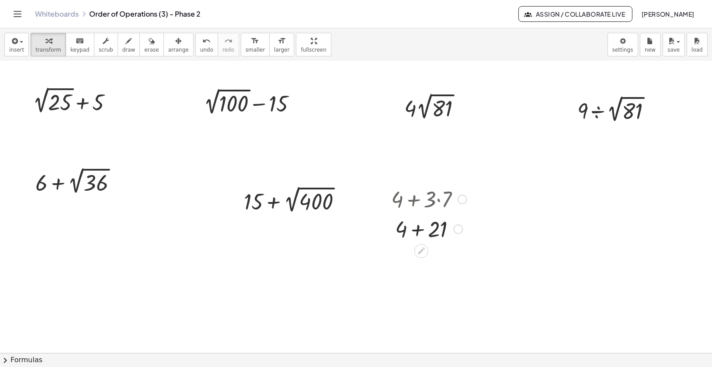
click at [464, 198] on div at bounding box center [463, 200] width 10 height 10
click at [387, 159] on div at bounding box center [356, 267] width 712 height 640
click at [175, 42] on icon "button" at bounding box center [178, 41] width 6 height 10
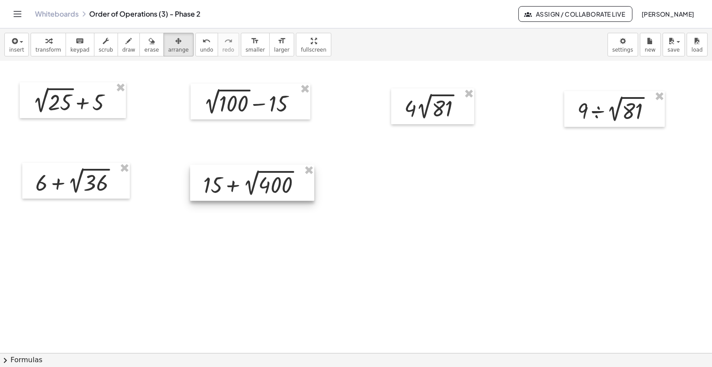
drag, startPoint x: 285, startPoint y: 205, endPoint x: 244, endPoint y: 188, distance: 43.9
click at [244, 188] on div at bounding box center [252, 183] width 124 height 36
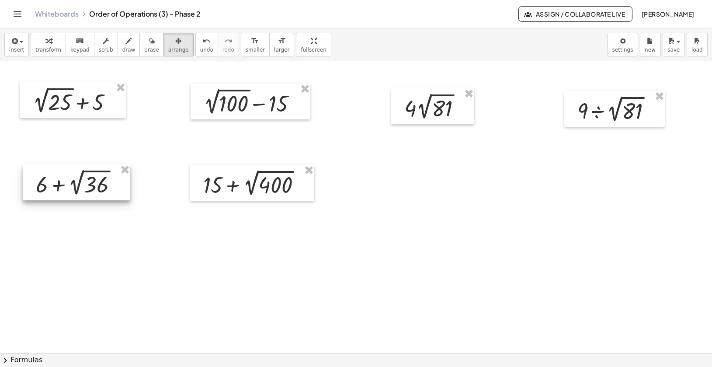
click at [112, 184] on div at bounding box center [77, 182] width 108 height 36
click at [264, 194] on div at bounding box center [251, 184] width 124 height 36
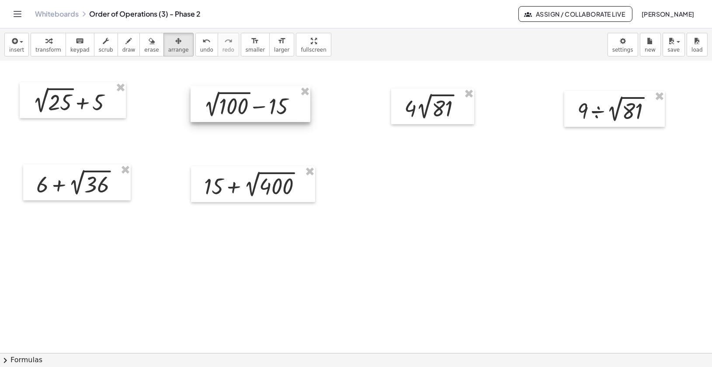
click at [265, 111] on div at bounding box center [251, 104] width 120 height 36
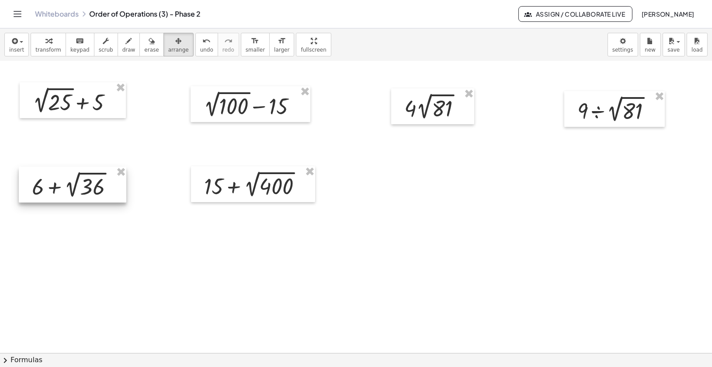
click at [110, 181] on div at bounding box center [73, 185] width 108 height 36
click at [49, 44] on icon "button" at bounding box center [48, 41] width 6 height 10
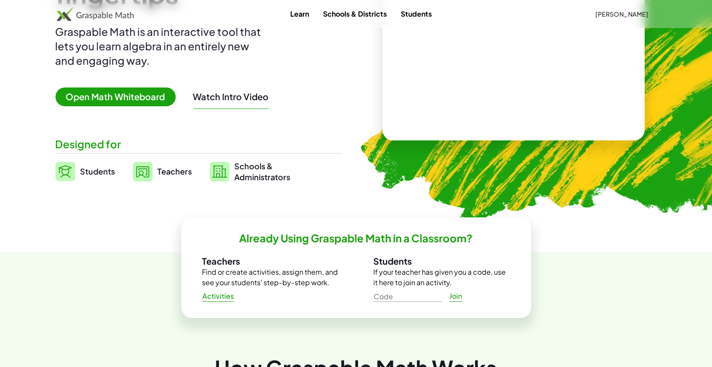
scroll to position [85, 0]
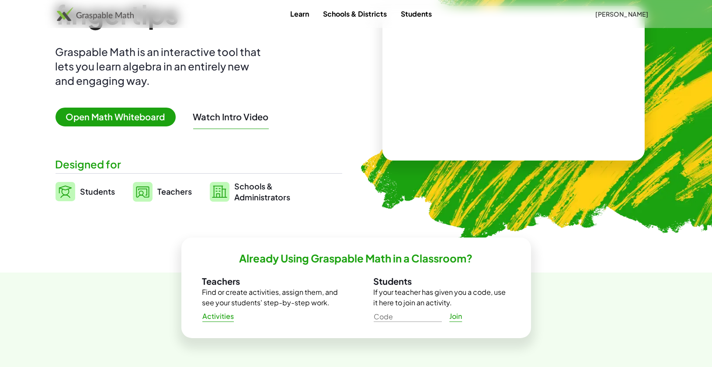
click at [175, 187] on span "Teachers" at bounding box center [175, 191] width 35 height 10
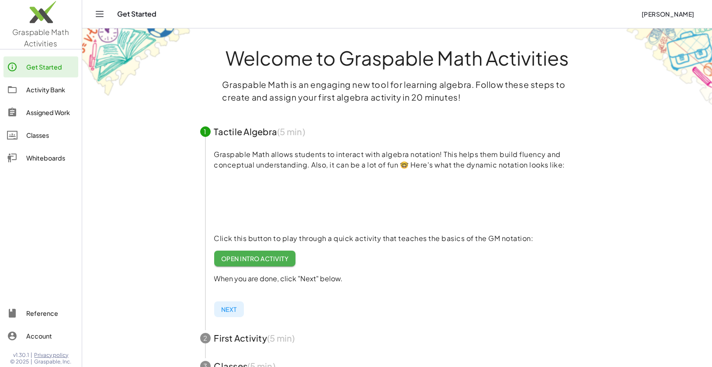
click at [43, 150] on link "Whiteboards" at bounding box center [40, 157] width 75 height 21
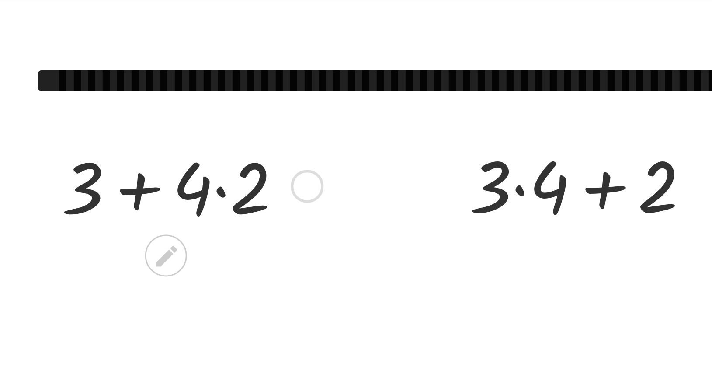
click at [45, 124] on div at bounding box center [63, 122] width 94 height 33
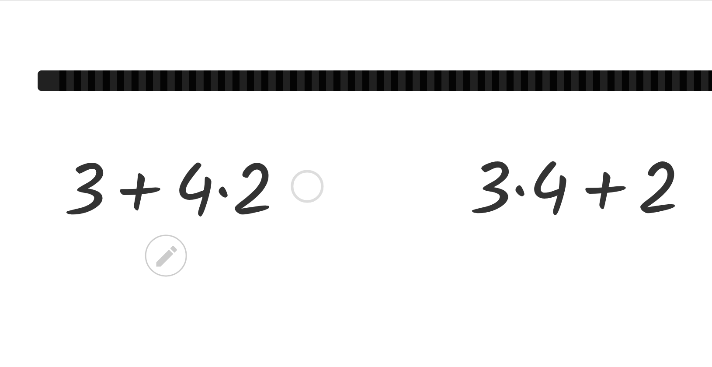
click at [45, 124] on div at bounding box center [63, 122] width 94 height 33
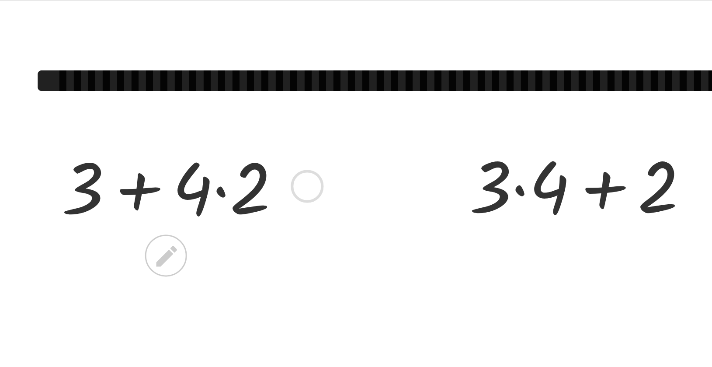
click at [75, 126] on div at bounding box center [63, 122] width 94 height 33
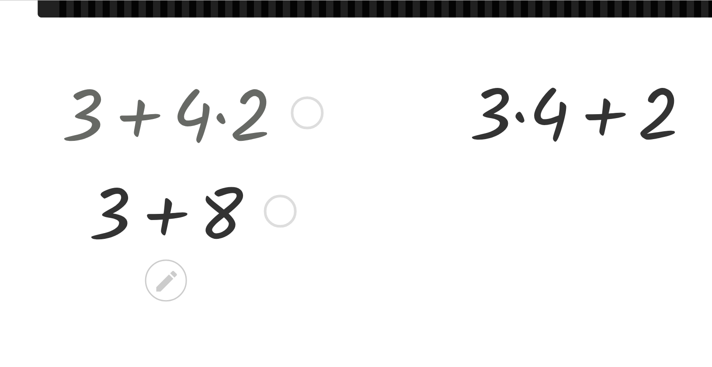
scroll to position [32, 0]
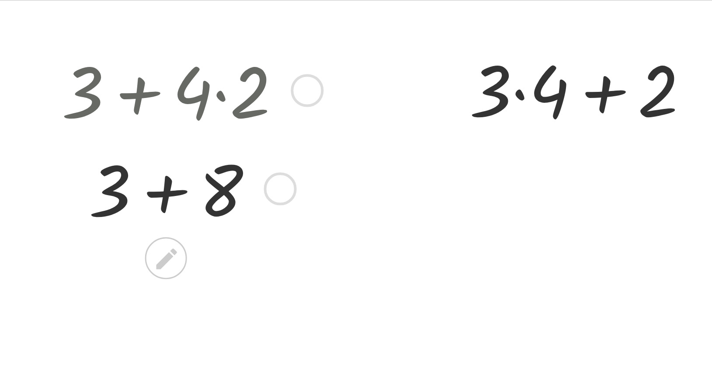
click at [59, 124] on div at bounding box center [63, 123] width 94 height 33
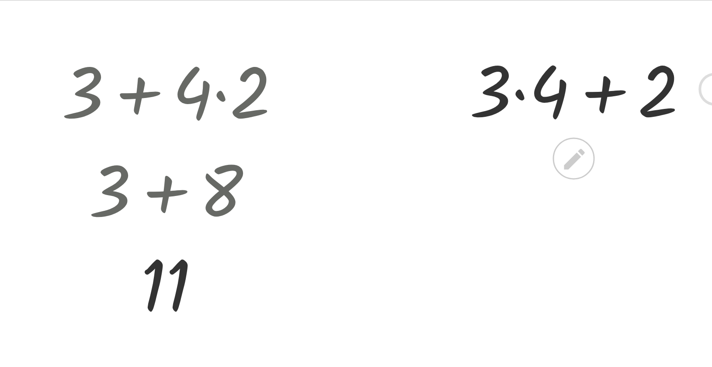
scroll to position [32, 11]
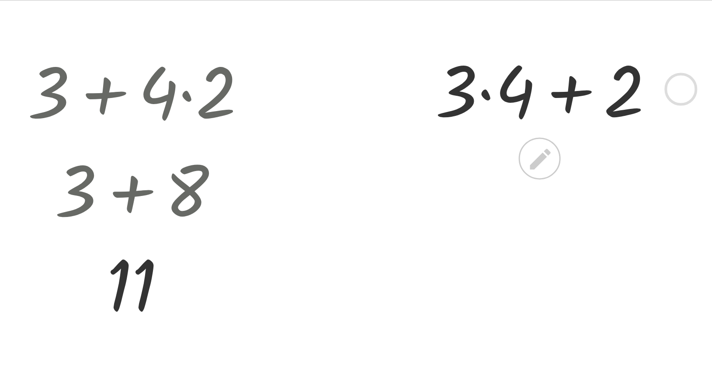
click at [187, 93] on div at bounding box center [188, 89] width 94 height 33
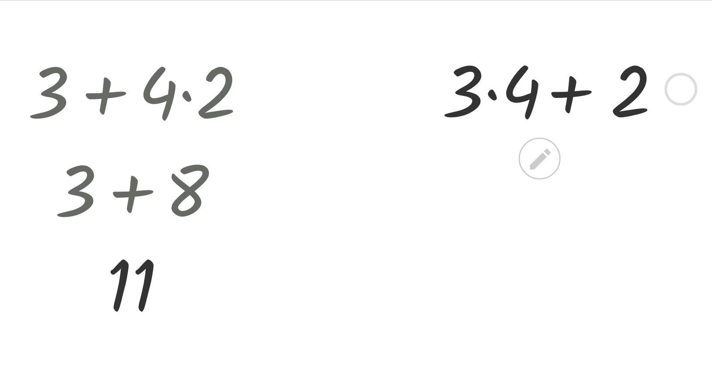
click at [187, 93] on div at bounding box center [188, 89] width 94 height 33
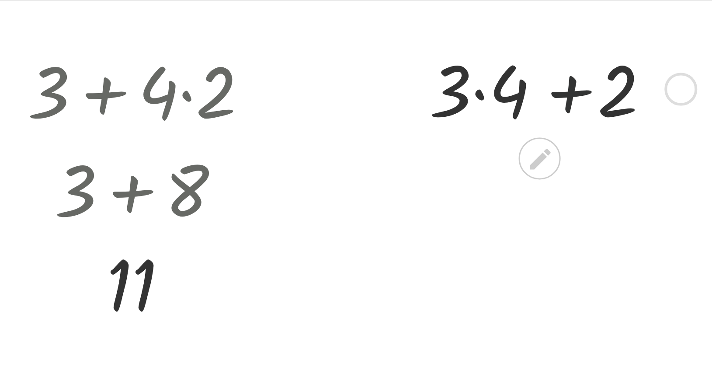
click at [159, 96] on div at bounding box center [188, 89] width 94 height 33
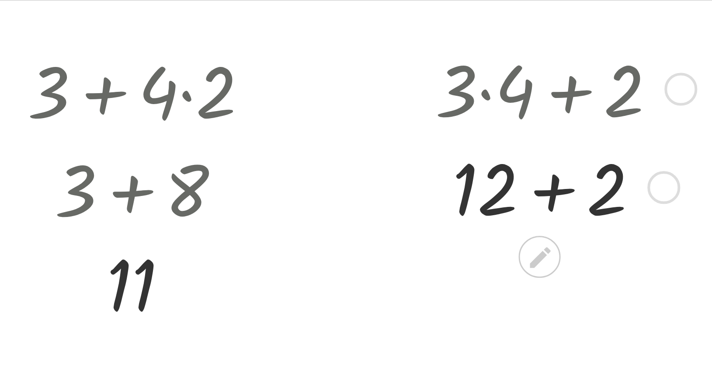
click at [185, 126] on div at bounding box center [188, 122] width 94 height 33
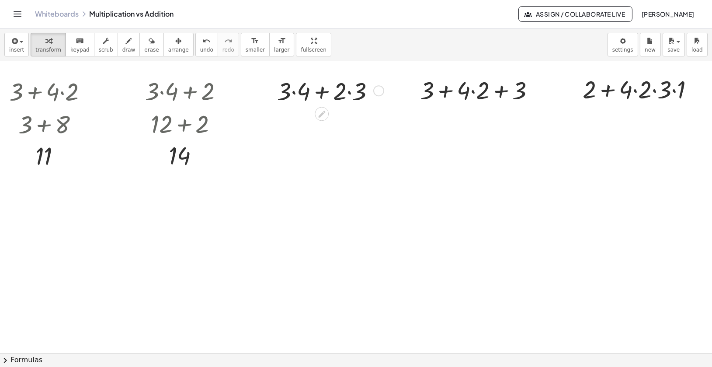
click at [327, 92] on div at bounding box center [329, 89] width 113 height 33
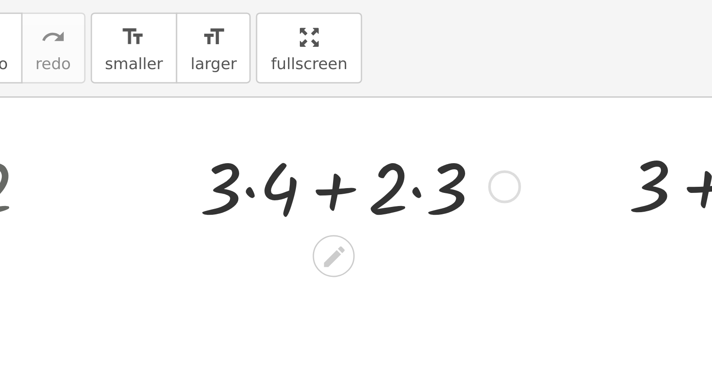
click at [321, 92] on div at bounding box center [329, 89] width 113 height 33
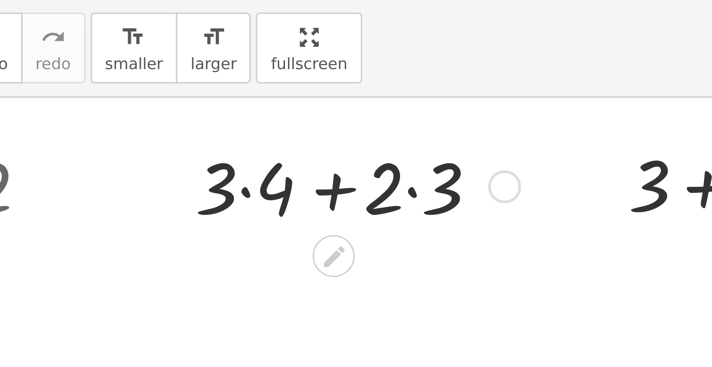
click at [321, 92] on div at bounding box center [329, 89] width 113 height 33
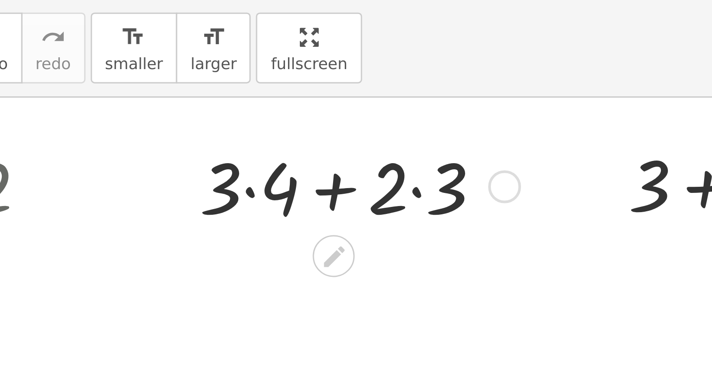
click at [295, 93] on div at bounding box center [329, 89] width 113 height 33
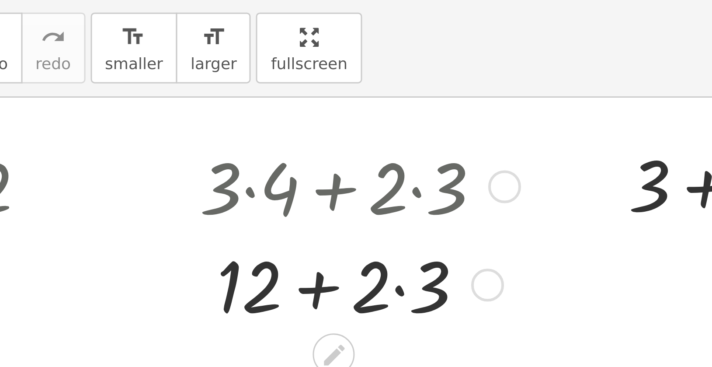
click at [349, 130] on div at bounding box center [329, 122] width 113 height 33
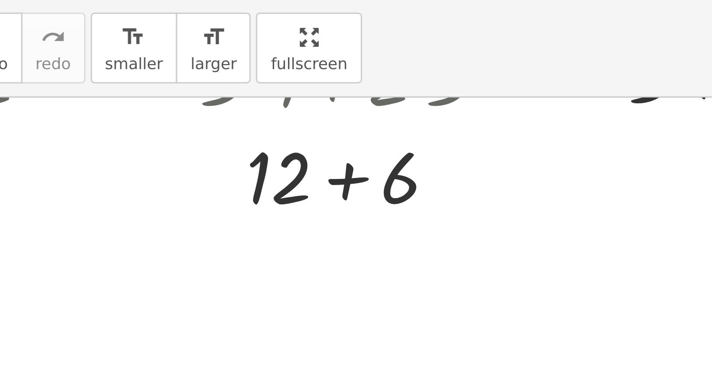
scroll to position [79, 11]
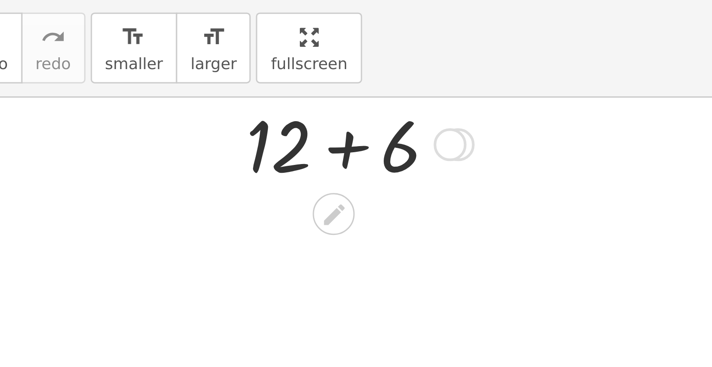
click at [326, 80] on div at bounding box center [329, 75] width 113 height 33
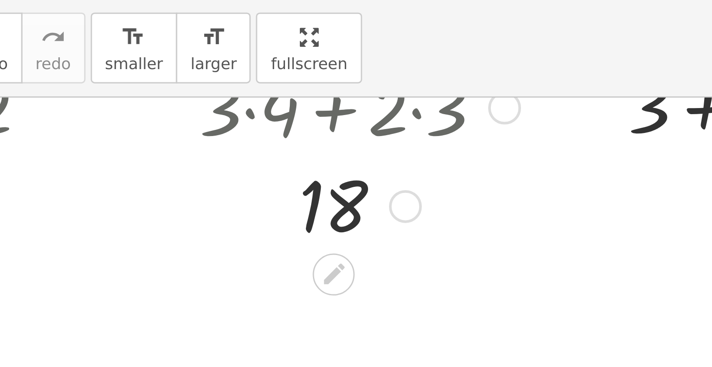
scroll to position [42, 11]
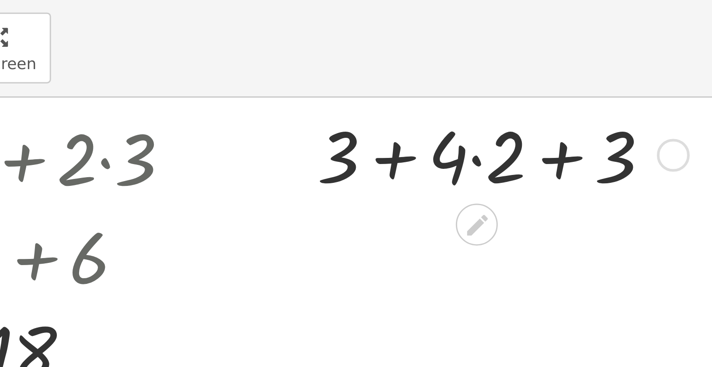
click at [444, 84] on div at bounding box center [481, 79] width 130 height 33
click at [501, 83] on div at bounding box center [481, 79] width 130 height 33
click at [480, 84] on div at bounding box center [481, 79] width 130 height 33
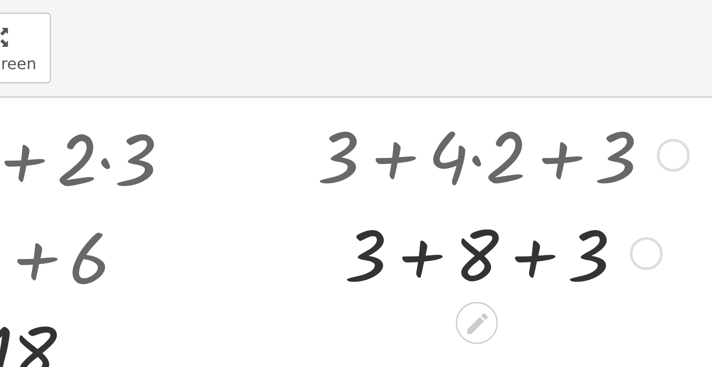
click at [487, 114] on div at bounding box center [481, 112] width 130 height 33
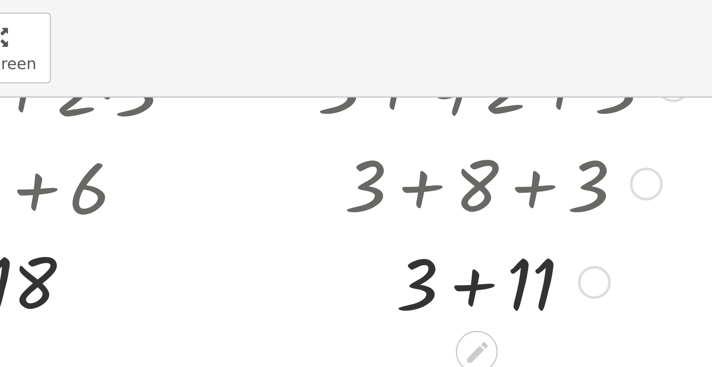
scroll to position [72, 11]
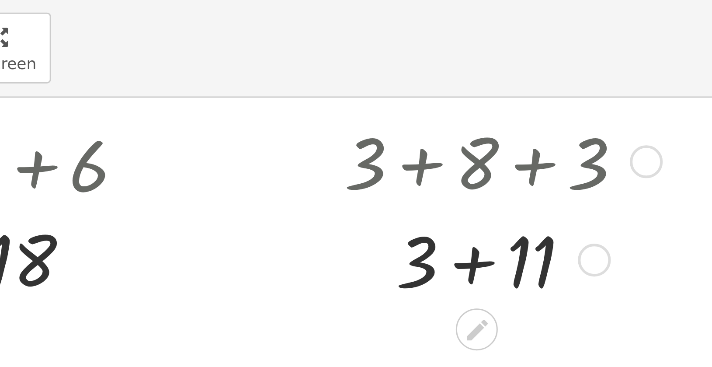
click at [473, 118] on div at bounding box center [481, 114] width 130 height 33
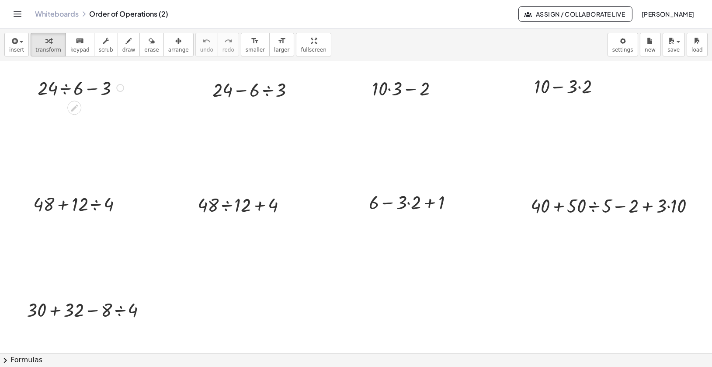
click at [97, 89] on div at bounding box center [81, 87] width 97 height 26
click at [60, 89] on div at bounding box center [81, 87] width 97 height 26
click at [78, 116] on div at bounding box center [81, 113] width 97 height 26
click at [242, 92] on div at bounding box center [256, 89] width 97 height 26
click at [266, 90] on div at bounding box center [256, 89] width 97 height 26
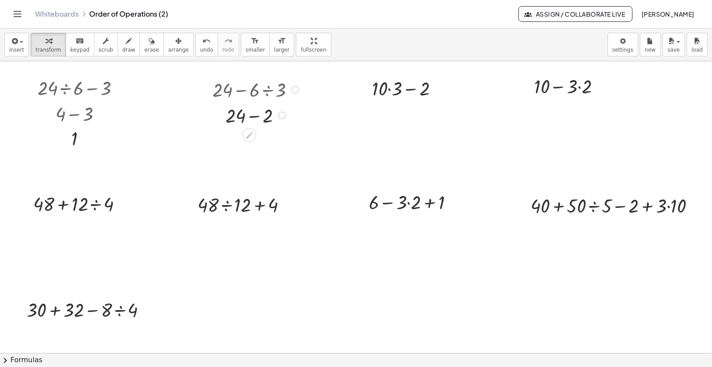
click at [254, 122] on div at bounding box center [256, 115] width 97 height 26
click at [413, 91] on div at bounding box center [409, 88] width 82 height 26
click at [393, 92] on div at bounding box center [409, 88] width 82 height 26
click at [406, 116] on div at bounding box center [409, 114] width 82 height 26
